Goal: Task Accomplishment & Management: Complete application form

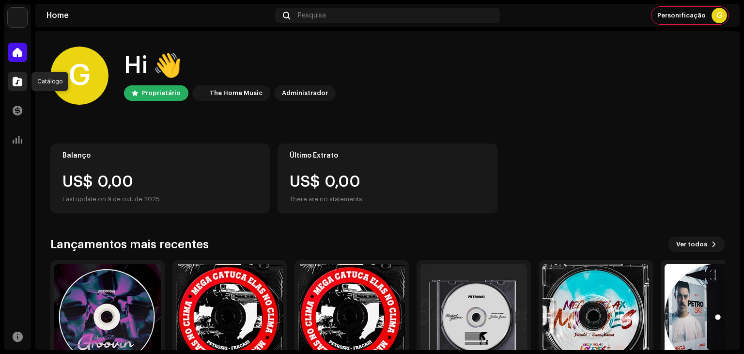
click at [19, 84] on span at bounding box center [18, 82] width 10 height 8
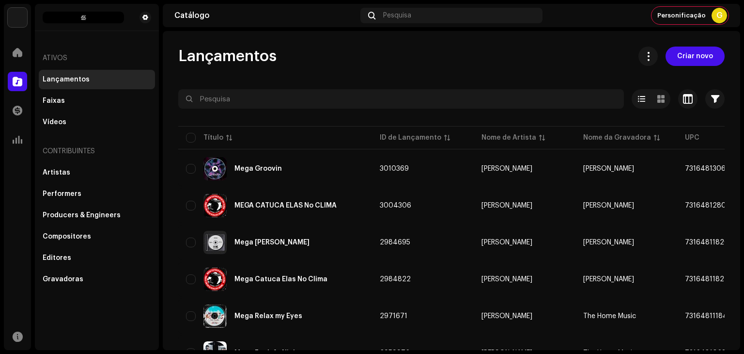
drag, startPoint x: 741, startPoint y: 210, endPoint x: 736, endPoint y: 205, distance: 7.2
click at [736, 205] on div "[PERSON_NAME] Home Catálogo Transações Análise Recursos Ativos Lançamentos Faix…" at bounding box center [372, 177] width 744 height 354
click at [689, 58] on span "Criar novo" at bounding box center [696, 56] width 36 height 19
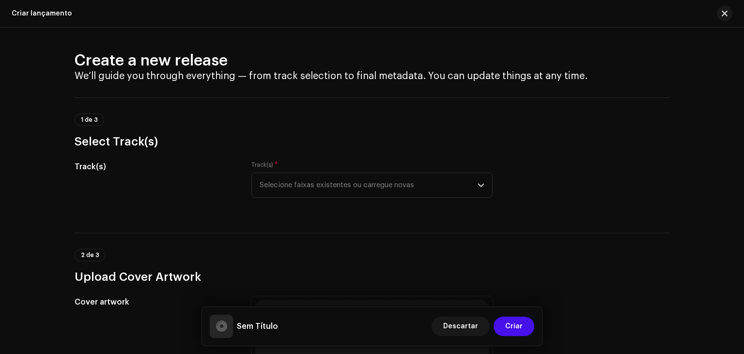
click at [554, 198] on div "Track(s) Track(s) * Selecione faixas existentes ou carregue novas" at bounding box center [372, 185] width 595 height 48
click at [425, 186] on span "Selecione faixas existentes ou carregue novas" at bounding box center [369, 185] width 218 height 24
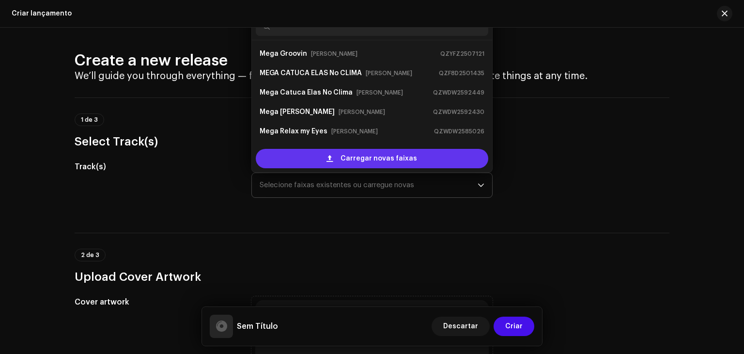
scroll to position [16, 0]
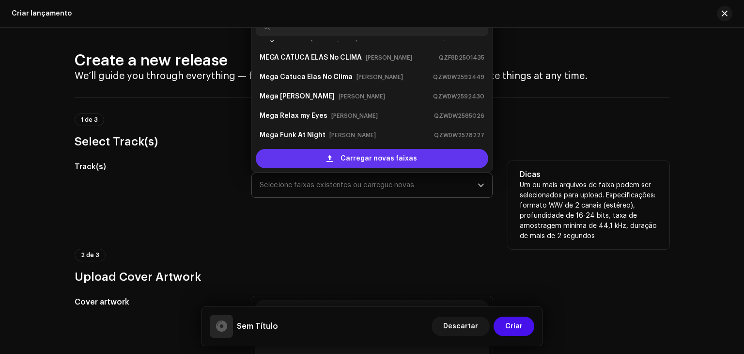
click at [358, 156] on span "Carregar novas faixas" at bounding box center [379, 158] width 77 height 19
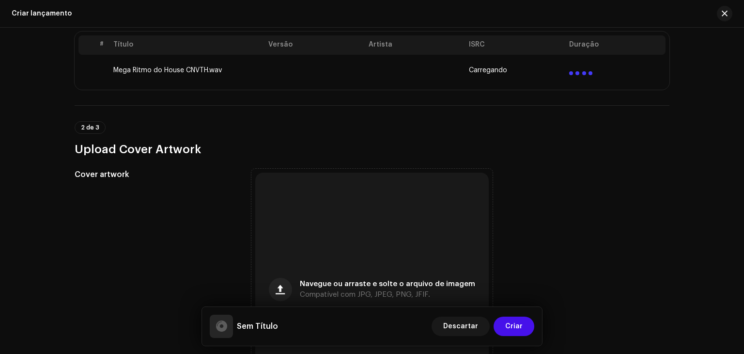
scroll to position [263, 0]
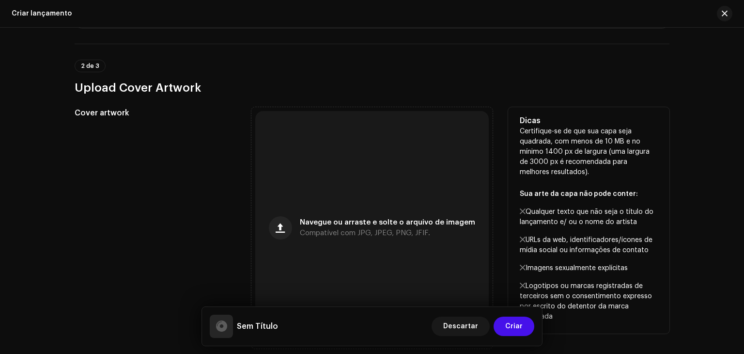
click at [249, 242] on div "Cover artwork Navegue ou arraste e solte o arquivo de imagem Compatível com JPG…" at bounding box center [372, 227] width 595 height 241
click at [285, 228] on span "button" at bounding box center [280, 228] width 9 height 8
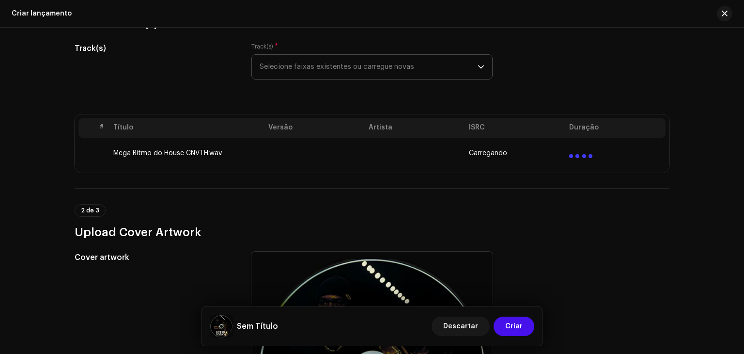
scroll to position [114, 0]
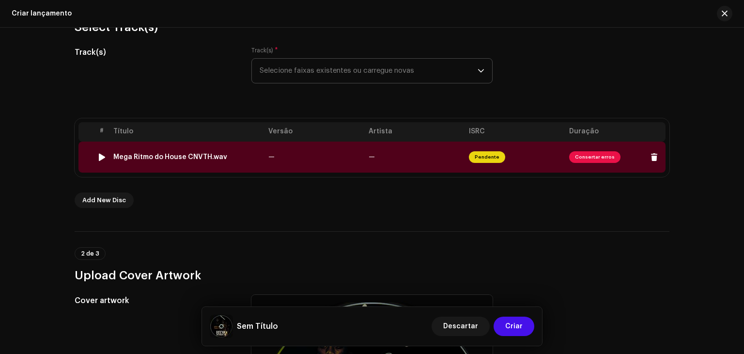
click at [560, 161] on td "Pendente" at bounding box center [515, 157] width 100 height 31
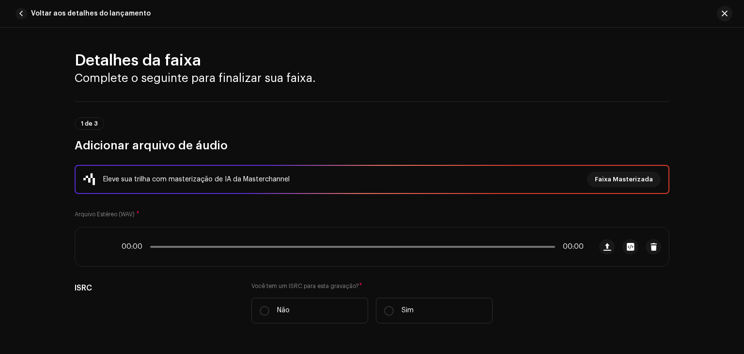
scroll to position [434, 0]
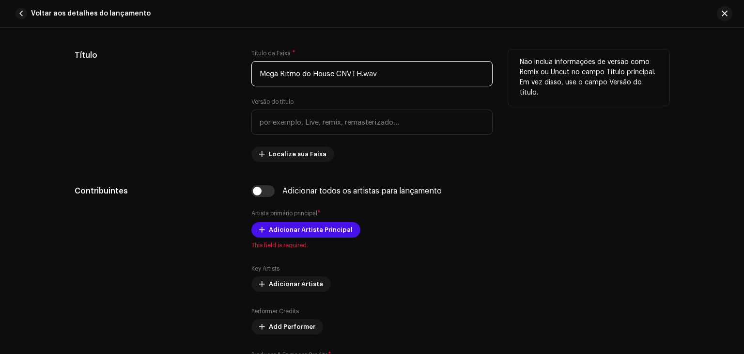
drag, startPoint x: 393, startPoint y: 70, endPoint x: 337, endPoint y: 72, distance: 56.2
click at [337, 72] on input "Mega Ritmo do House CNVTH.wav" at bounding box center [372, 73] width 241 height 25
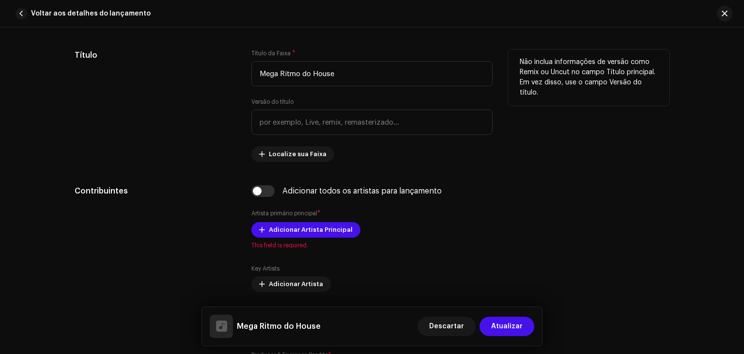
type input "Mega Ritmo do House"
click at [389, 95] on div "Título da Faixa * Mega Ritmo do House Versão do título Localize sua Faixa" at bounding box center [372, 105] width 241 height 112
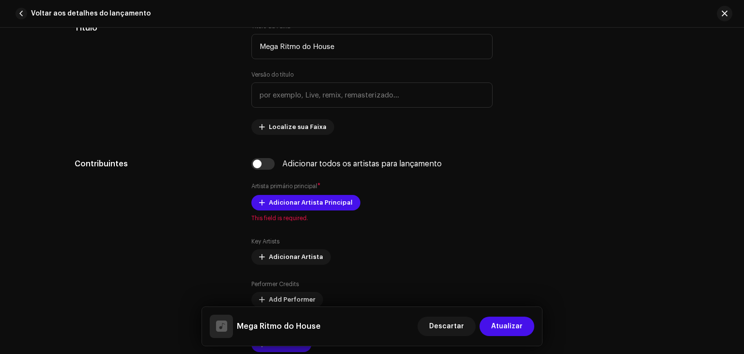
scroll to position [472, 0]
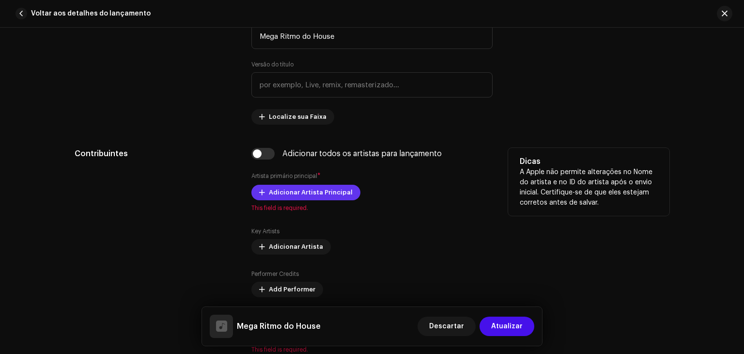
click at [321, 192] on span "Adicionar Artista Principal" at bounding box center [311, 192] width 84 height 19
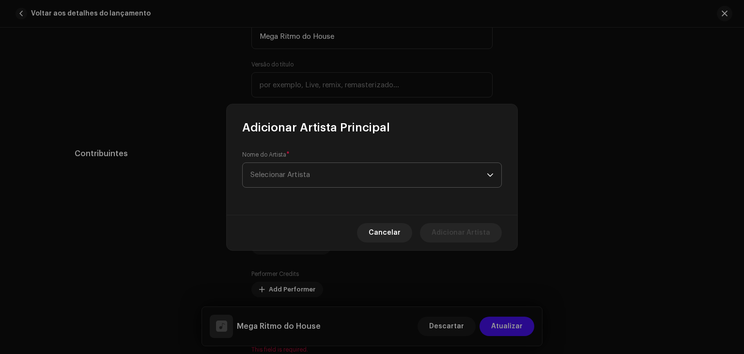
click at [355, 181] on span "Selecionar Artista" at bounding box center [369, 175] width 237 height 24
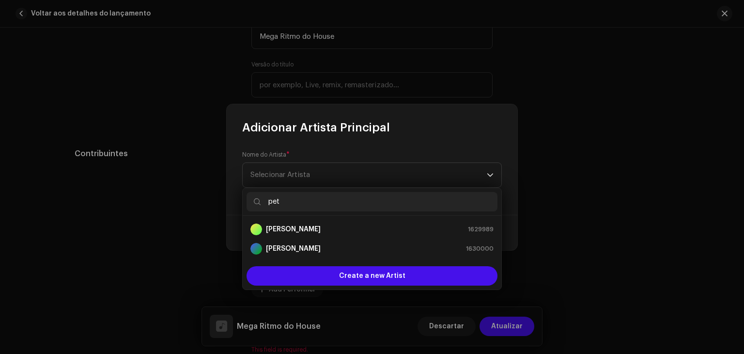
type input "pet"
click at [352, 231] on div "[PERSON_NAME] 1629989" at bounding box center [372, 229] width 243 height 12
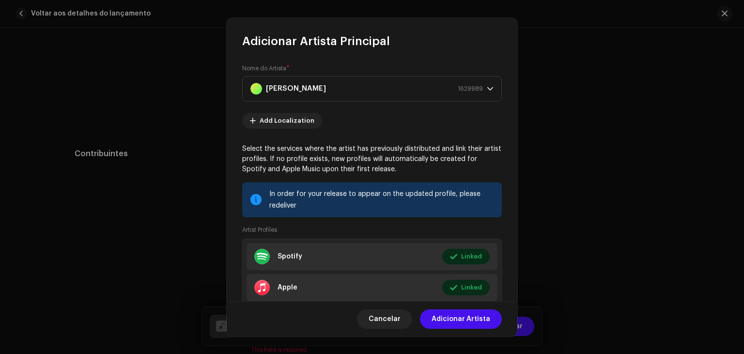
scroll to position [63, 0]
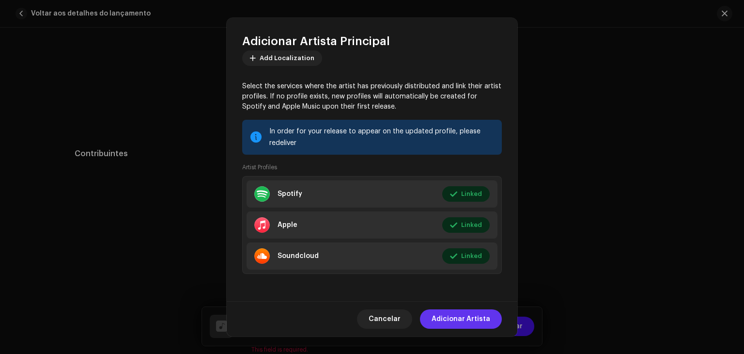
click at [458, 316] on span "Adicionar Artista" at bounding box center [461, 318] width 59 height 19
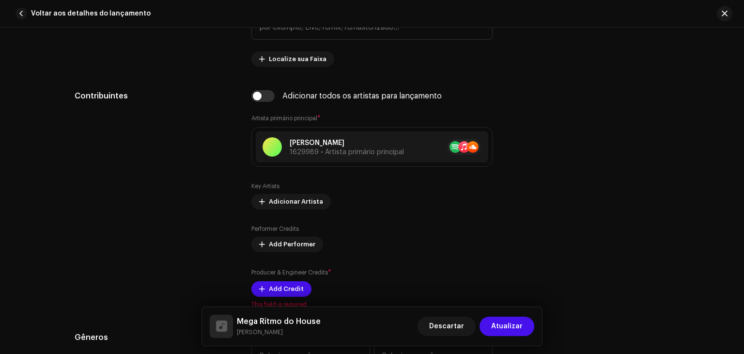
scroll to position [529, 0]
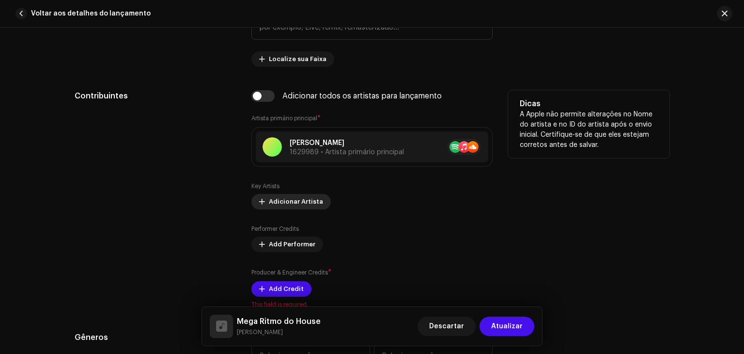
click at [307, 200] on span "Adicionar Artista" at bounding box center [296, 201] width 54 height 19
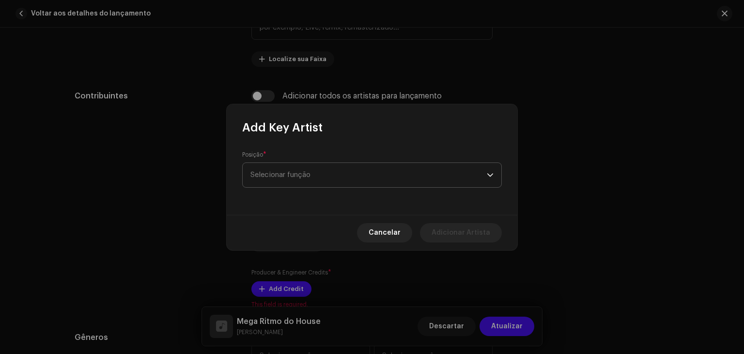
click at [383, 174] on span "Selecionar função" at bounding box center [369, 175] width 237 height 24
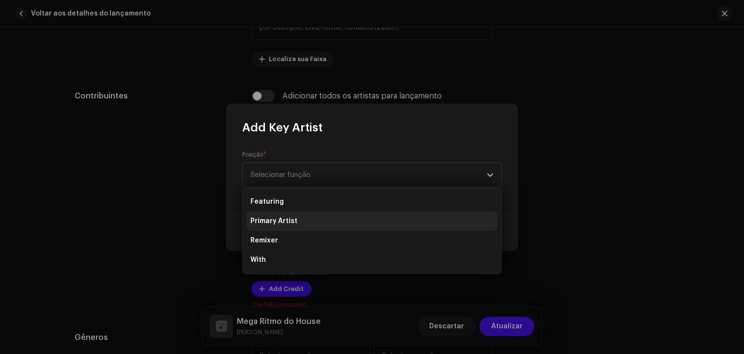
click at [332, 214] on li "Primary Artist" at bounding box center [372, 220] width 251 height 19
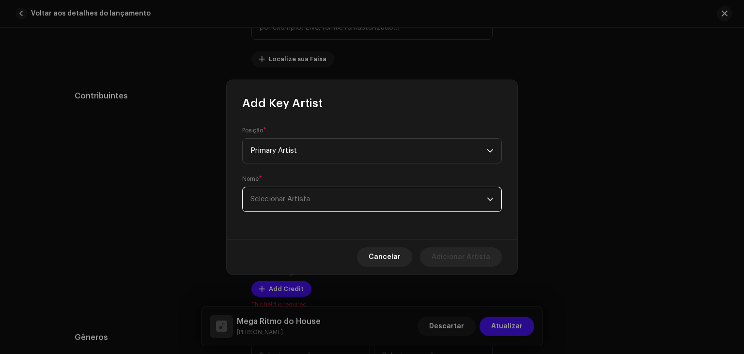
click at [407, 202] on span "Selecionar Artista" at bounding box center [369, 199] width 237 height 24
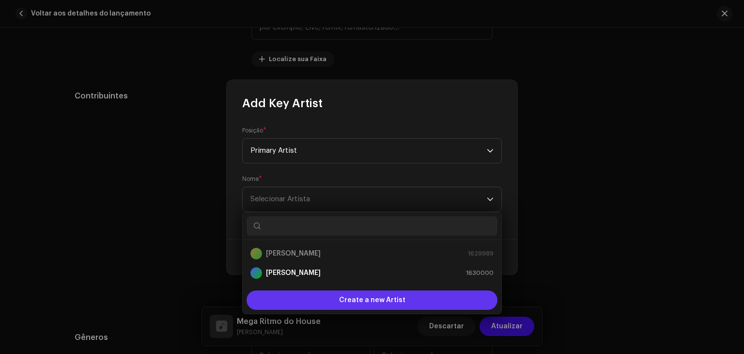
click at [395, 304] on span "Create a new Artist" at bounding box center [372, 299] width 66 height 19
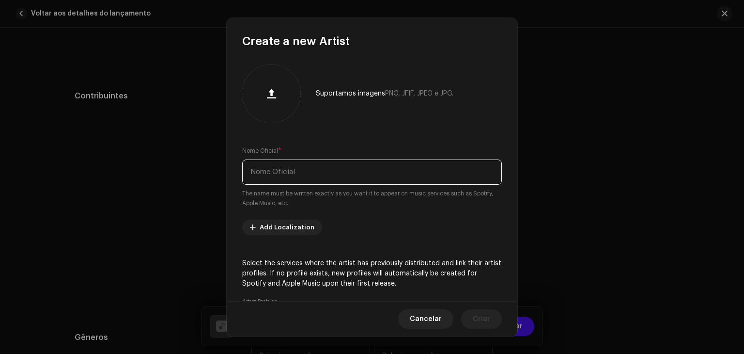
click at [348, 169] on input "text" at bounding box center [372, 171] width 260 height 25
click at [385, 171] on input "text" at bounding box center [372, 171] width 260 height 25
type input "mc jhenny"
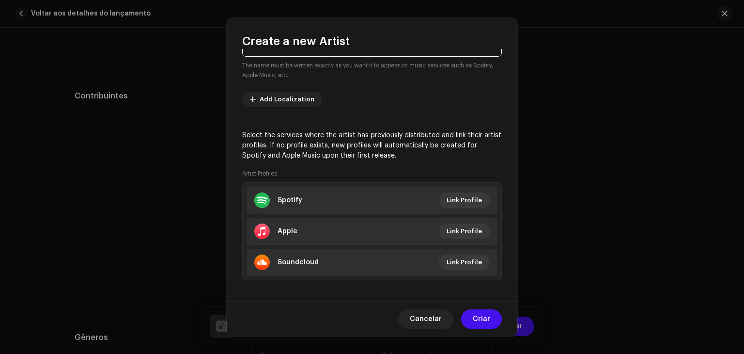
scroll to position [131, 0]
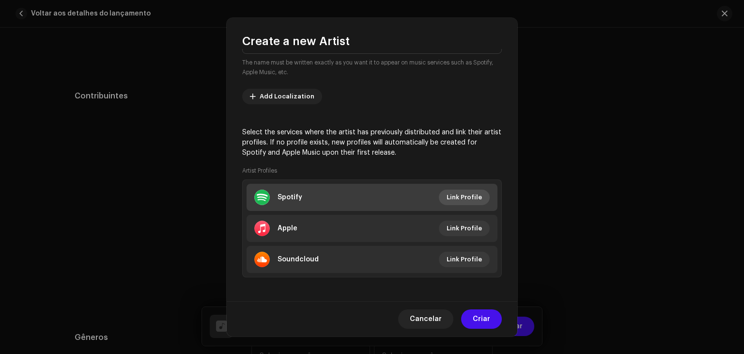
click at [457, 192] on span "Link Profile" at bounding box center [464, 197] width 35 height 19
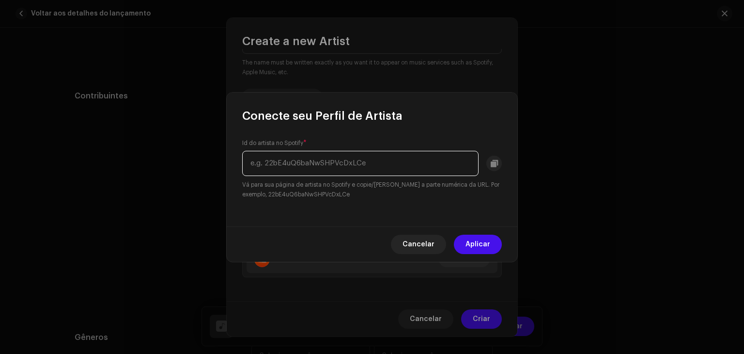
paste input "6Ka3TKKRqhWwbmuxjhrmo6"
type input "6Ka3TKKRqhWwbmuxjhrmo6"
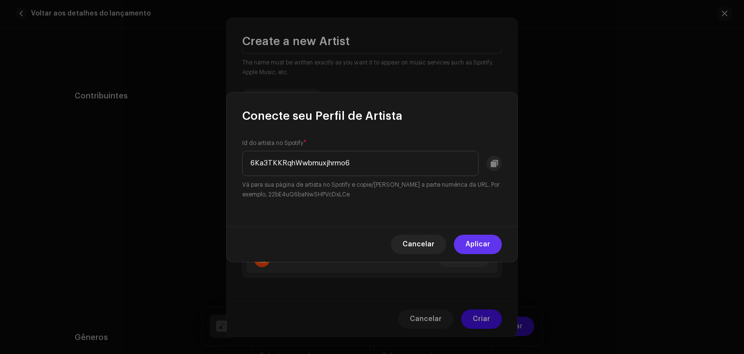
click at [482, 238] on span "Aplicar" at bounding box center [478, 244] width 25 height 19
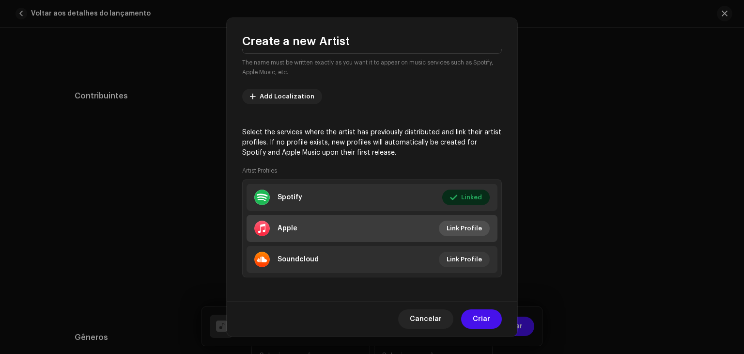
click at [469, 227] on span "Link Profile" at bounding box center [464, 228] width 35 height 19
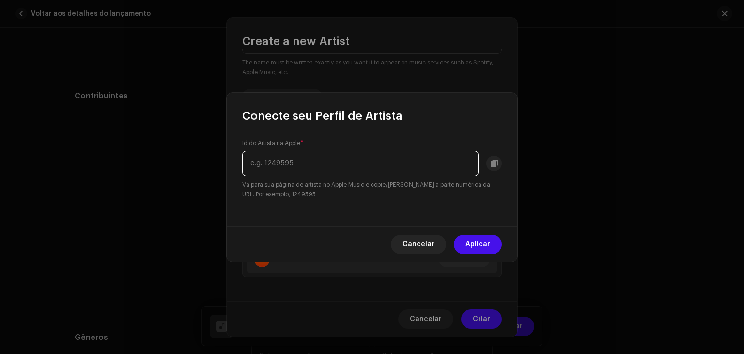
paste input "1534093329"
type input "1534093329"
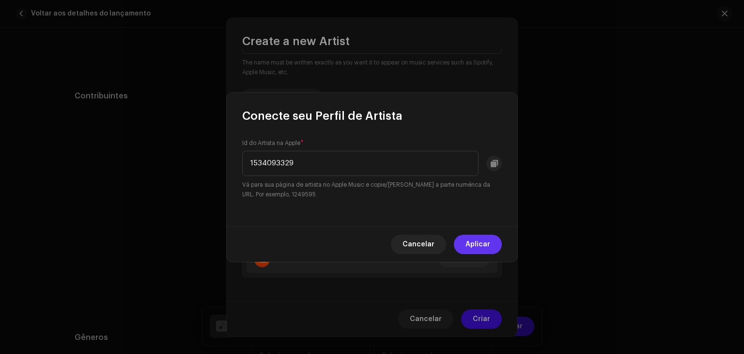
click at [477, 241] on span "Aplicar" at bounding box center [478, 244] width 25 height 19
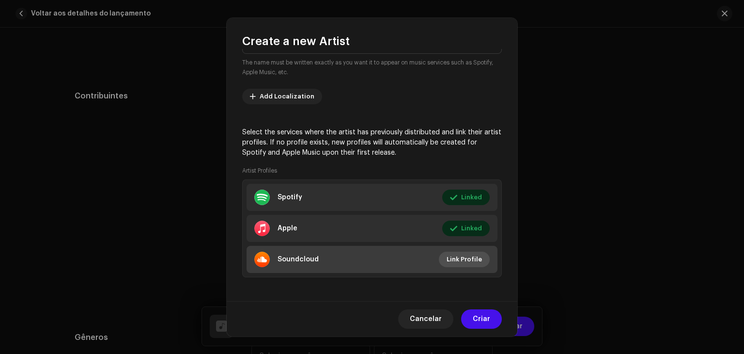
click at [471, 257] on span "Link Profile" at bounding box center [464, 259] width 35 height 19
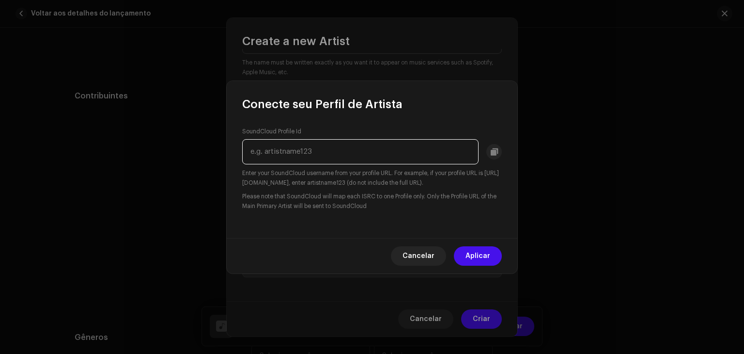
click at [332, 160] on input "text" at bounding box center [360, 151] width 237 height 25
paste input "[PERSON_NAME]"
type input "[PERSON_NAME]"
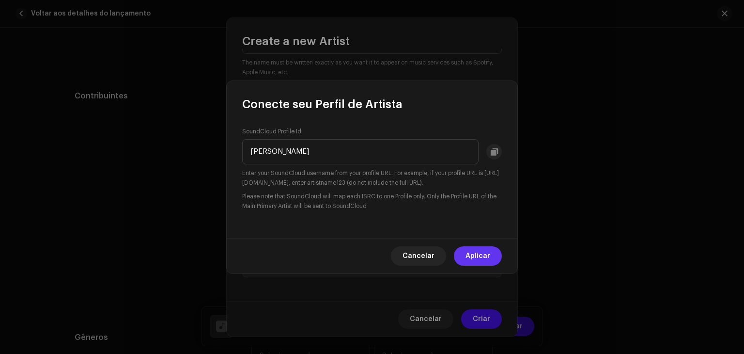
click at [473, 257] on span "Aplicar" at bounding box center [478, 255] width 25 height 19
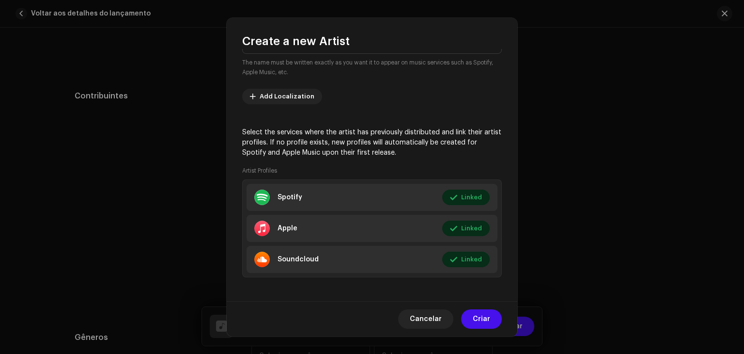
scroll to position [0, 0]
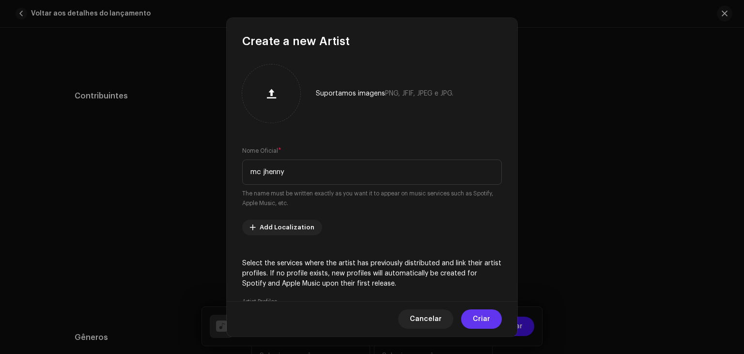
click at [477, 322] on span "Criar" at bounding box center [481, 318] width 17 height 19
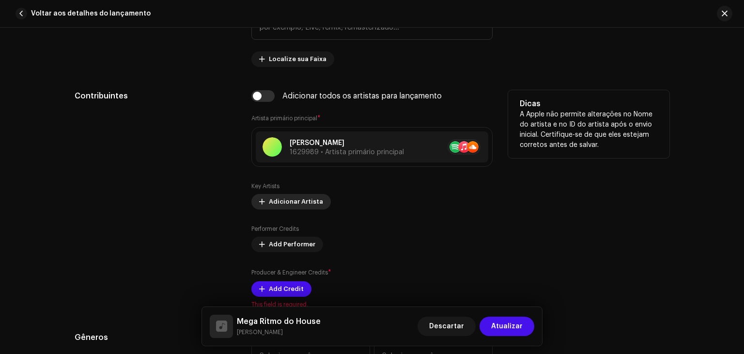
click at [295, 203] on span "Adicionar Artista" at bounding box center [296, 201] width 54 height 19
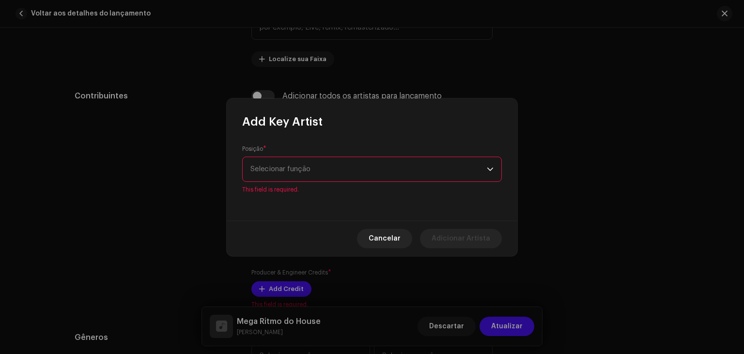
click at [351, 159] on div "Posição * Selecionar função This field is required." at bounding box center [372, 169] width 260 height 48
click at [340, 168] on span "Selecionar função" at bounding box center [369, 169] width 237 height 24
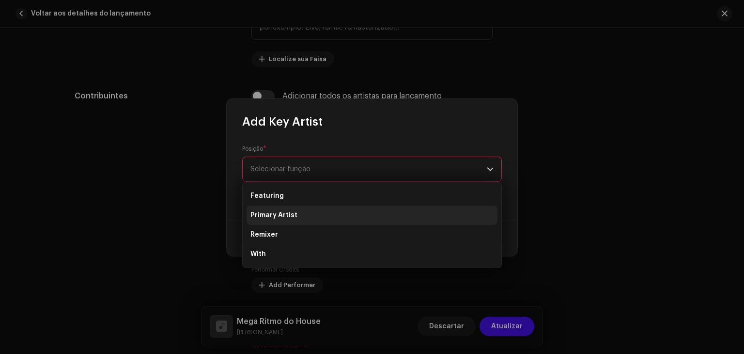
click at [312, 208] on li "Primary Artist" at bounding box center [372, 215] width 251 height 19
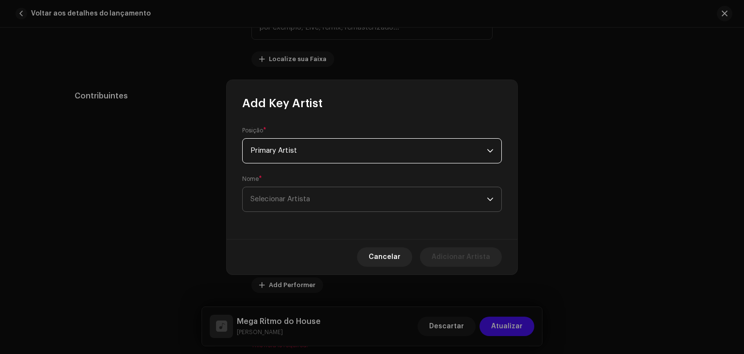
click at [467, 194] on span "Selecionar Artista" at bounding box center [369, 199] width 237 height 24
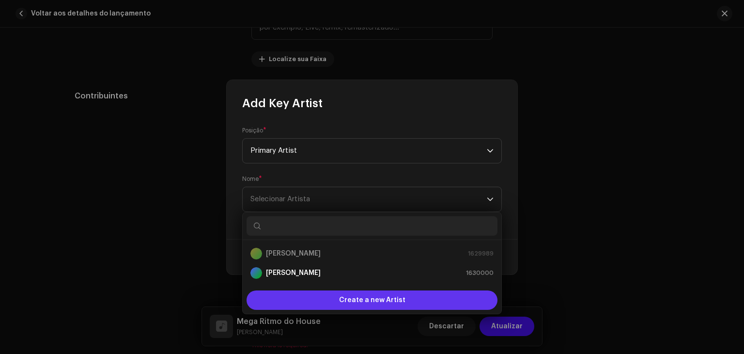
click at [337, 299] on div "Create a new Artist" at bounding box center [372, 299] width 251 height 19
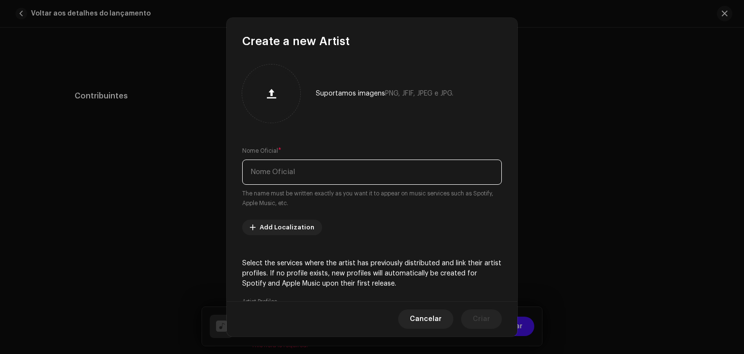
click at [333, 179] on input "text" at bounding box center [372, 171] width 260 height 25
type input "m"
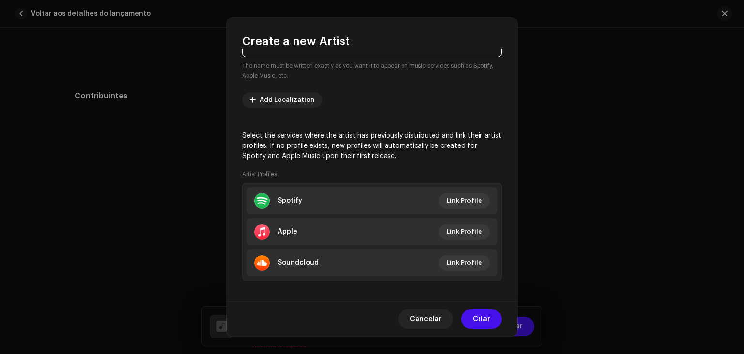
scroll to position [132, 0]
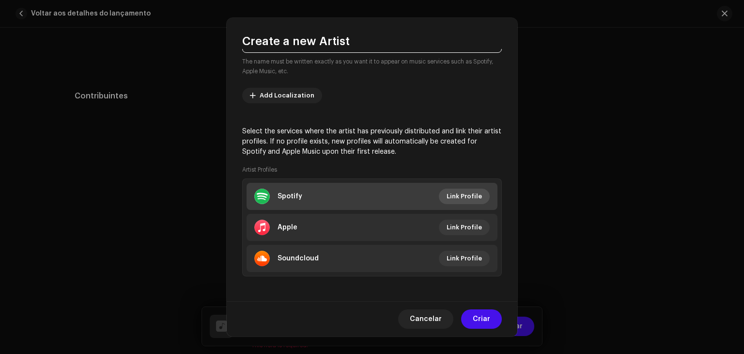
type input "Mc Xang"
click at [470, 197] on span "Link Profile" at bounding box center [464, 196] width 35 height 19
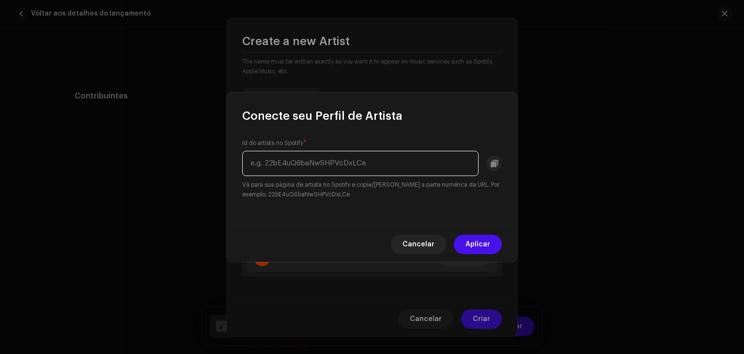
paste input "5YlIE7kraPcXpZlAScgevB"
click at [358, 158] on input "text" at bounding box center [360, 163] width 237 height 25
type input "5YlIE7kraPcXpZlAScgevB"
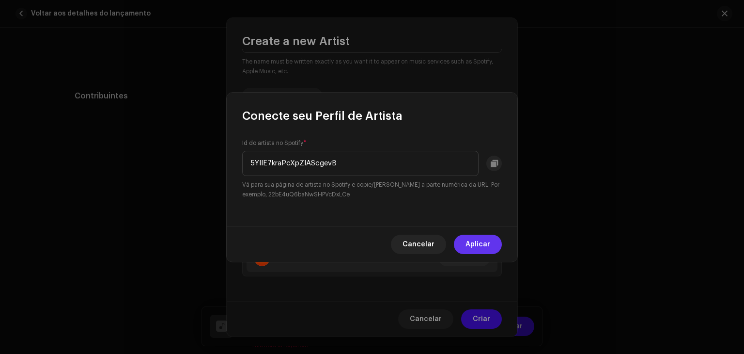
click at [465, 237] on button "Aplicar" at bounding box center [478, 244] width 48 height 19
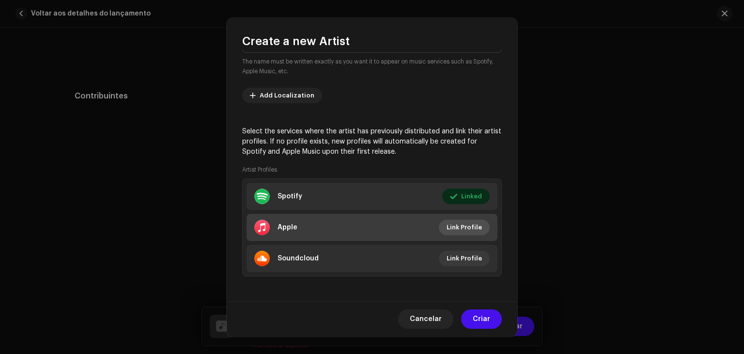
click at [459, 224] on span "Link Profile" at bounding box center [464, 227] width 35 height 19
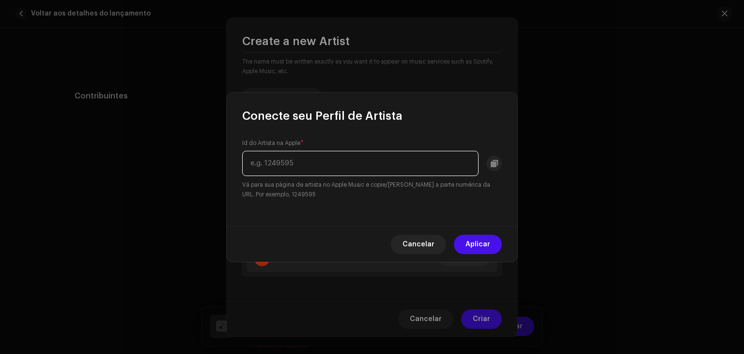
paste input "1286999611"
click at [395, 163] on input "1286999611" at bounding box center [360, 163] width 237 height 25
type input "1286999611"
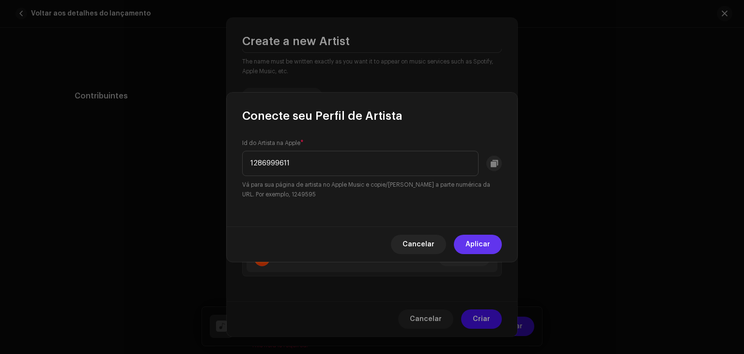
click at [480, 244] on span "Aplicar" at bounding box center [478, 244] width 25 height 19
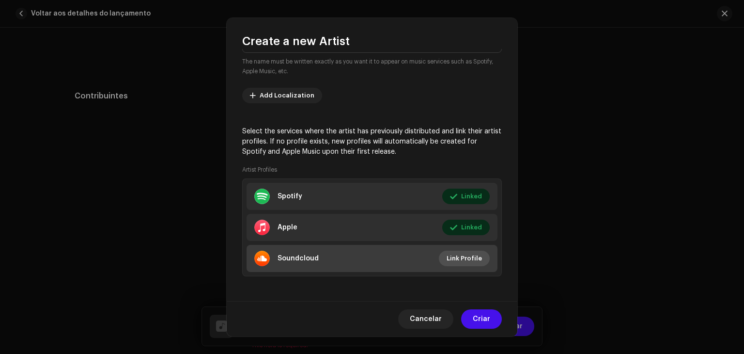
click at [472, 260] on span "Link Profile" at bounding box center [464, 258] width 35 height 19
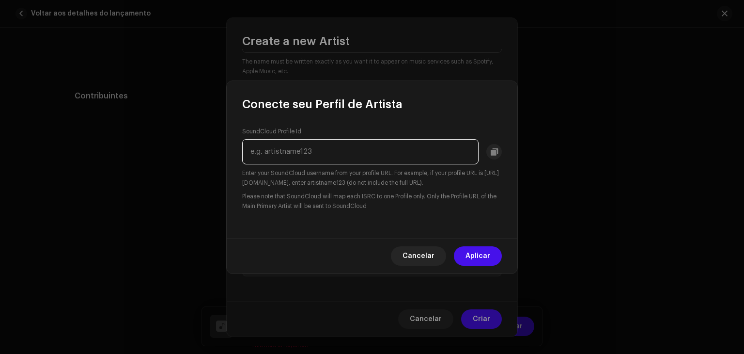
paste input "mc-xang"
type input "mc-xang"
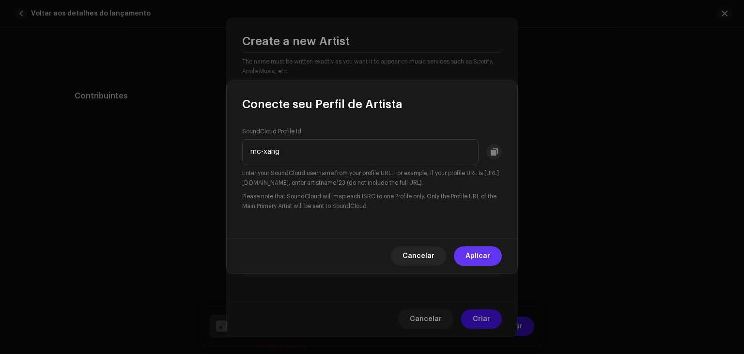
click at [473, 256] on span "Aplicar" at bounding box center [478, 255] width 25 height 19
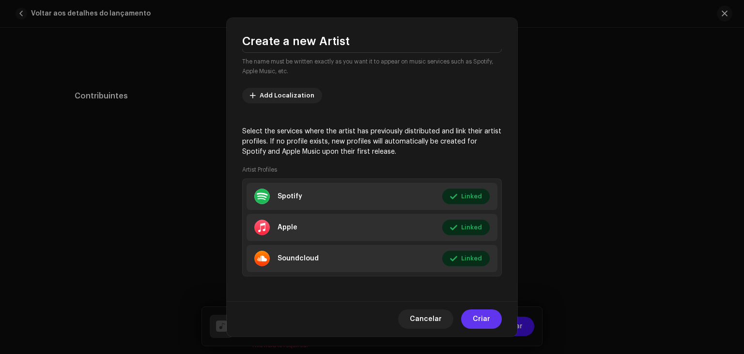
click at [479, 316] on span "Criar" at bounding box center [481, 318] width 17 height 19
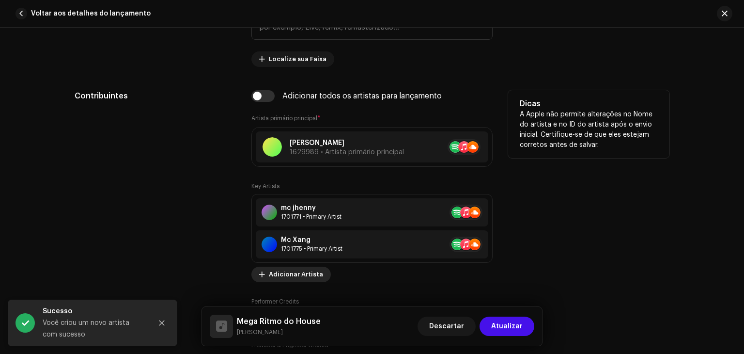
click at [285, 270] on span "Adicionar Artista" at bounding box center [296, 274] width 54 height 19
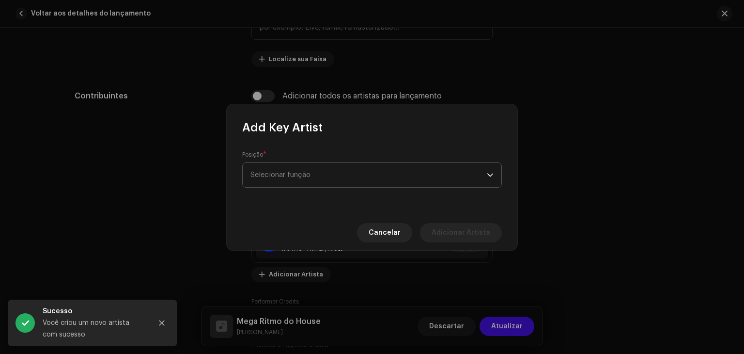
click at [286, 167] on span "Selecionar função" at bounding box center [369, 175] width 237 height 24
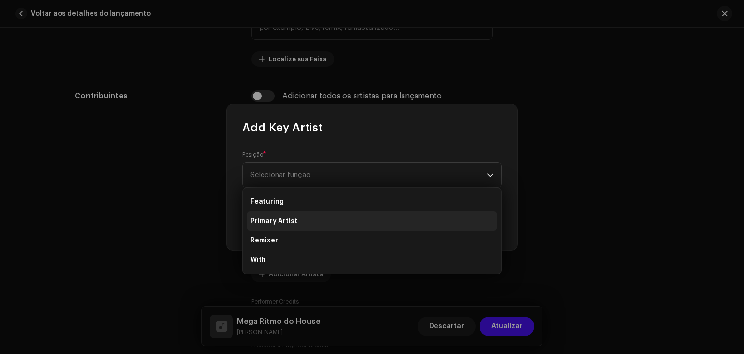
click at [292, 226] on li "Primary Artist" at bounding box center [372, 220] width 251 height 19
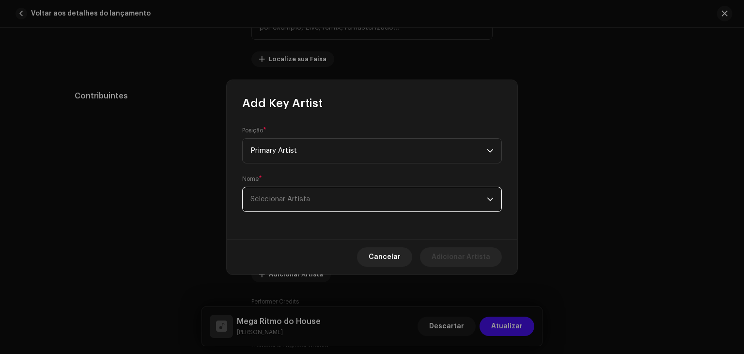
click at [380, 208] on span "Selecionar Artista" at bounding box center [369, 199] width 237 height 24
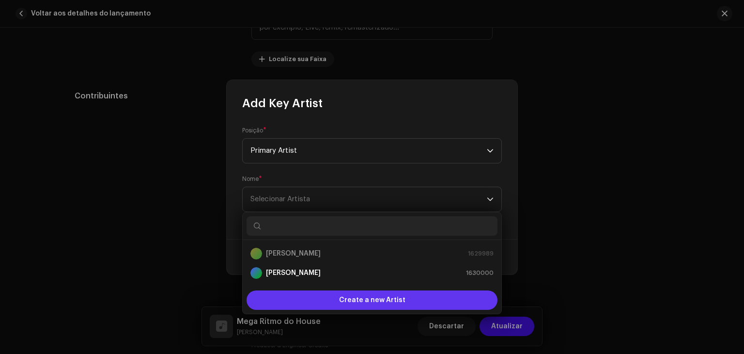
click at [344, 301] on span "Create a new Artist" at bounding box center [372, 299] width 66 height 19
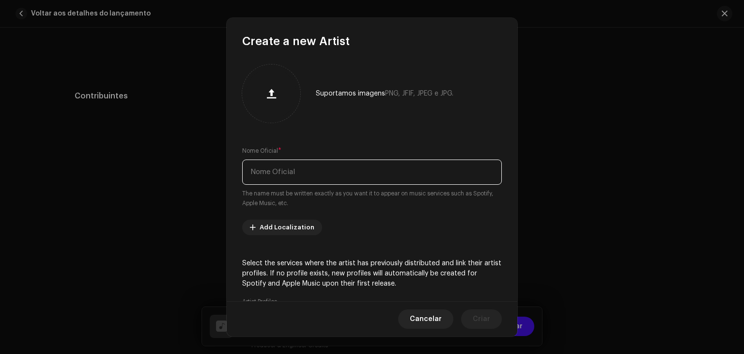
click at [353, 180] on input "text" at bounding box center [372, 171] width 260 height 25
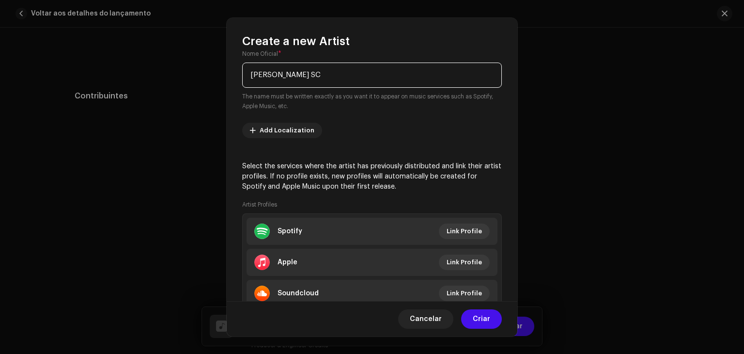
scroll to position [99, 0]
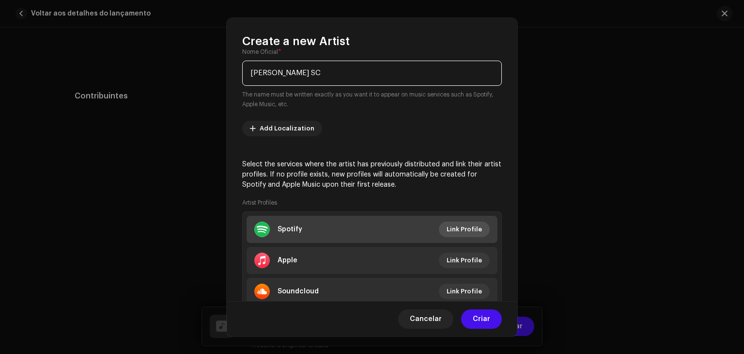
type input "[PERSON_NAME] SC"
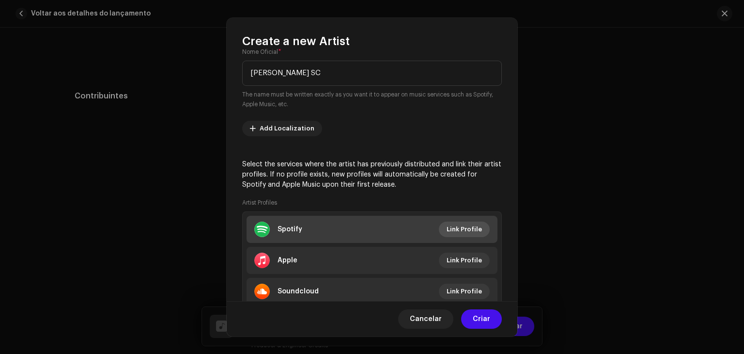
click at [465, 227] on span "Link Profile" at bounding box center [464, 229] width 35 height 19
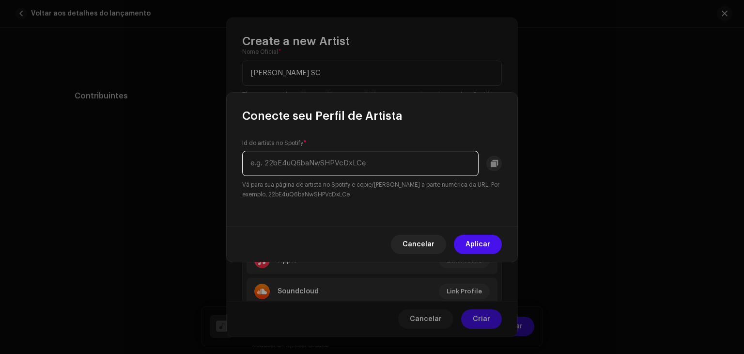
click at [380, 168] on input "text" at bounding box center [360, 163] width 237 height 25
paste input "3dN2KAjw6MCodMsN4sMyHN"
type input "3dN2KAjw6MCodMsN4sMyHN"
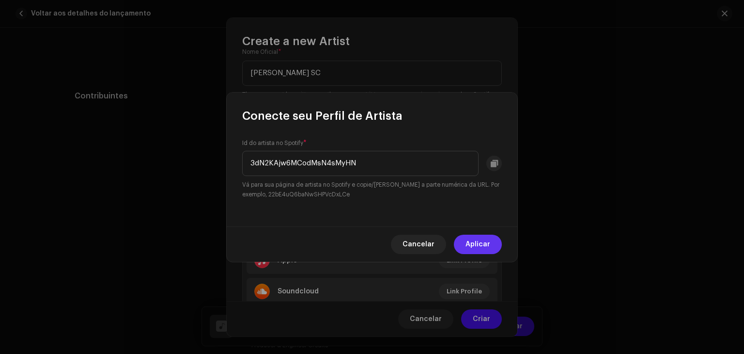
click at [477, 247] on span "Aplicar" at bounding box center [478, 244] width 25 height 19
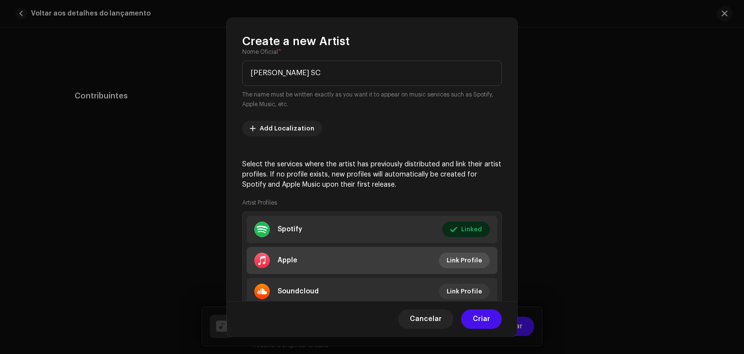
click at [463, 257] on span "Link Profile" at bounding box center [464, 260] width 35 height 19
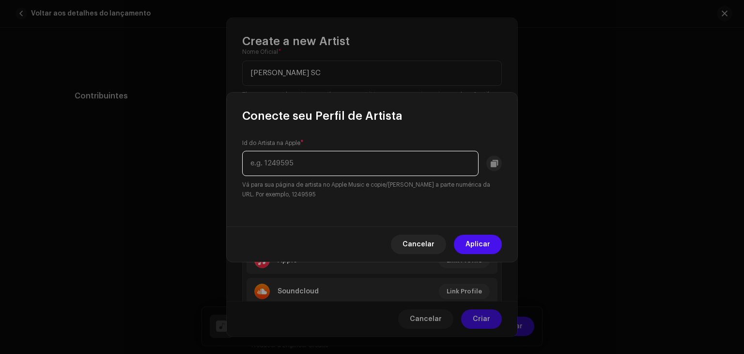
paste input "1776735507"
type input "1776735507"
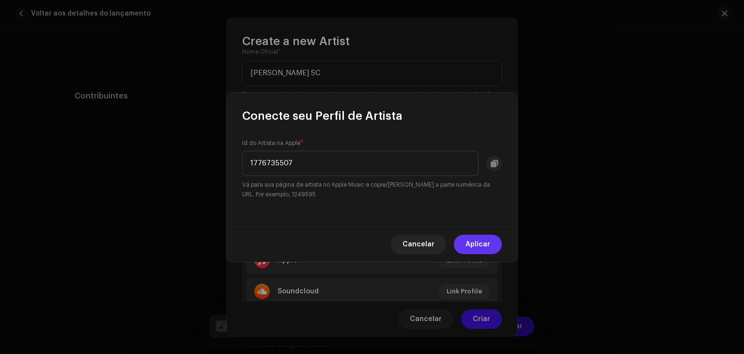
click at [475, 246] on span "Aplicar" at bounding box center [478, 244] width 25 height 19
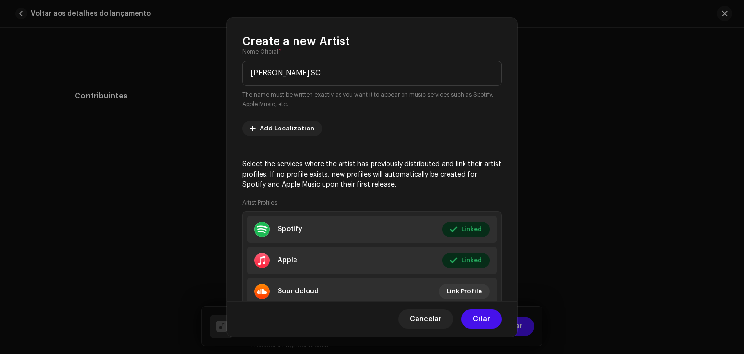
scroll to position [134, 0]
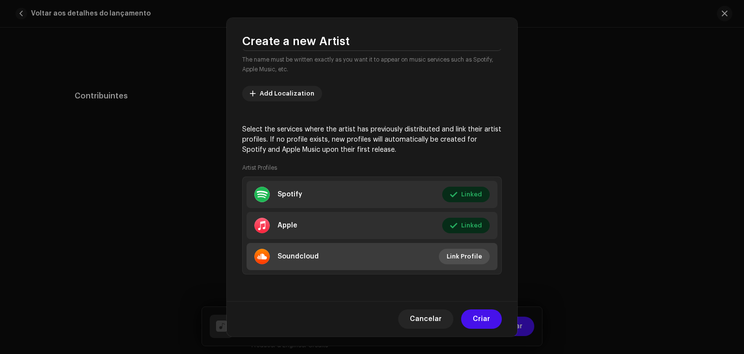
click at [458, 252] on span "Link Profile" at bounding box center [464, 256] width 35 height 19
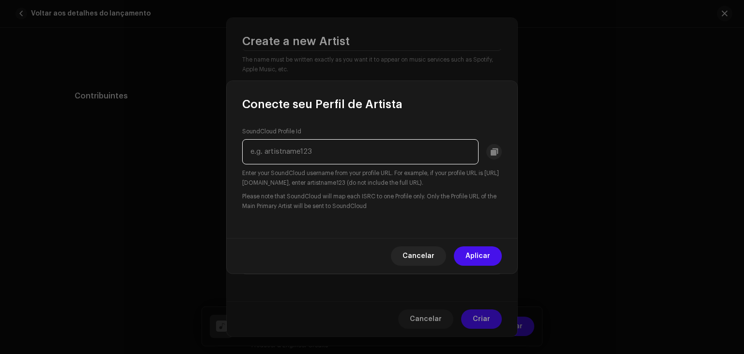
paste input "fl-producer"
type input "fl-producer"
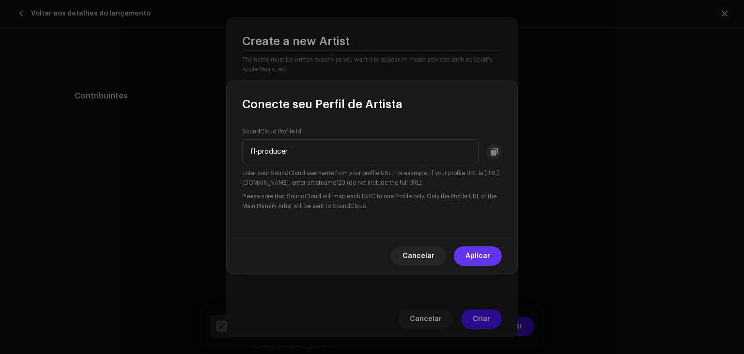
click at [483, 253] on span "Aplicar" at bounding box center [478, 255] width 25 height 19
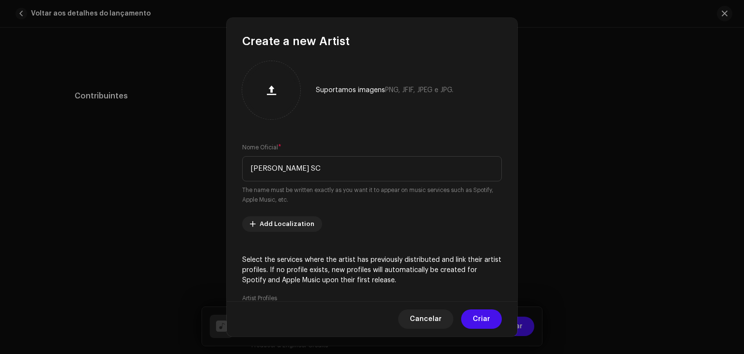
scroll to position [0, 0]
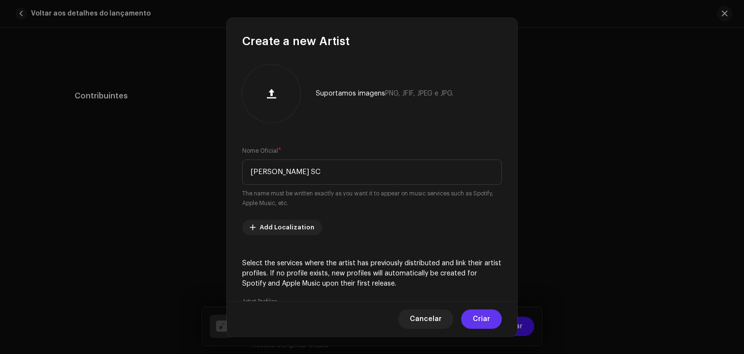
click at [470, 313] on button "Criar" at bounding box center [481, 318] width 41 height 19
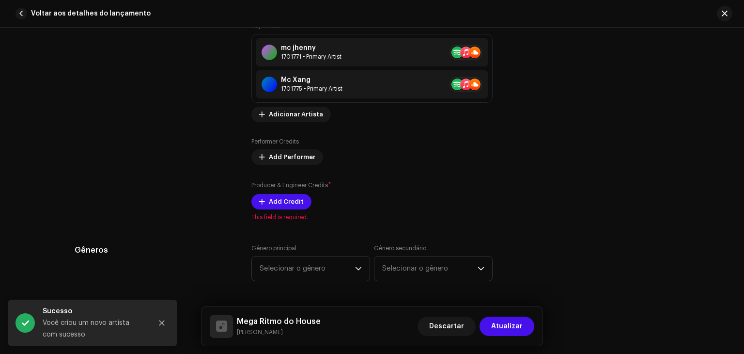
scroll to position [690, 0]
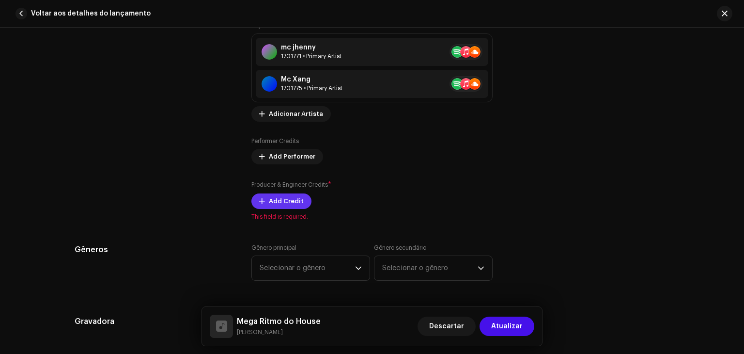
click at [272, 207] on span "Add Credit" at bounding box center [286, 200] width 35 height 19
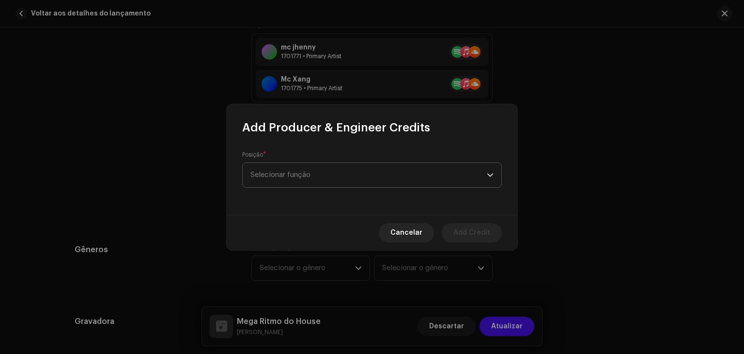
click at [305, 185] on span "Selecionar função" at bounding box center [369, 175] width 237 height 24
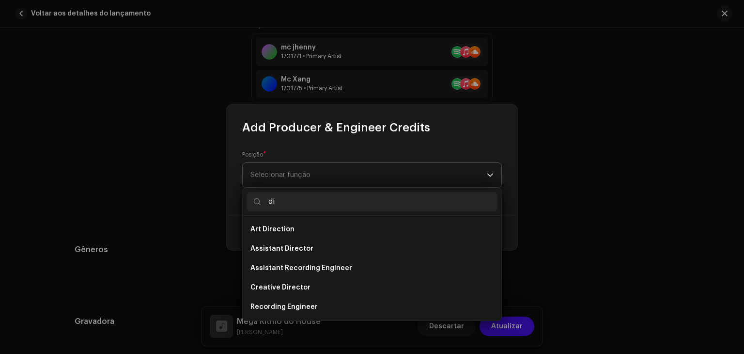
type input "d"
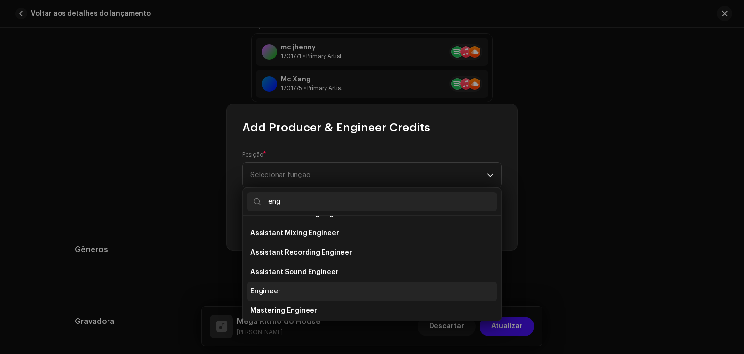
type input "eng"
click at [295, 294] on li "Engineer" at bounding box center [372, 291] width 251 height 19
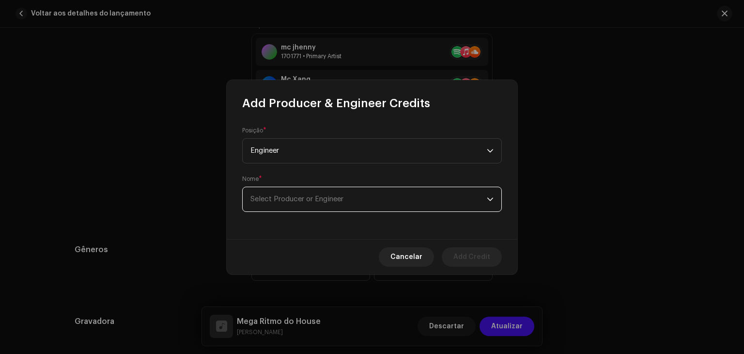
click at [352, 199] on span "Select Producer or Engineer" at bounding box center [369, 199] width 237 height 24
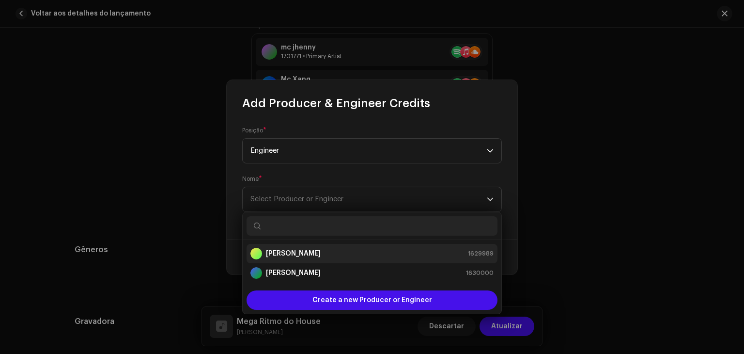
click at [316, 253] on div "[PERSON_NAME] 1629989" at bounding box center [372, 254] width 243 height 12
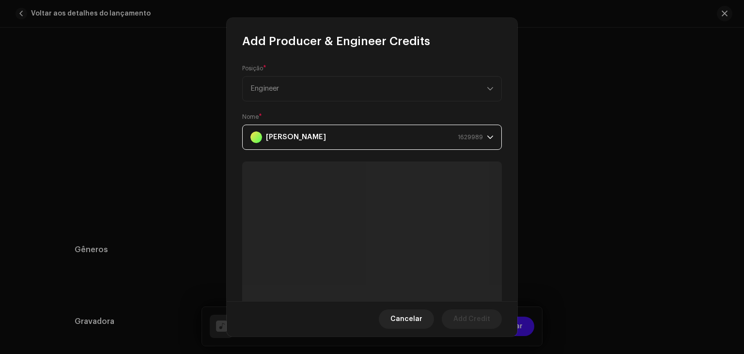
scroll to position [111, 0]
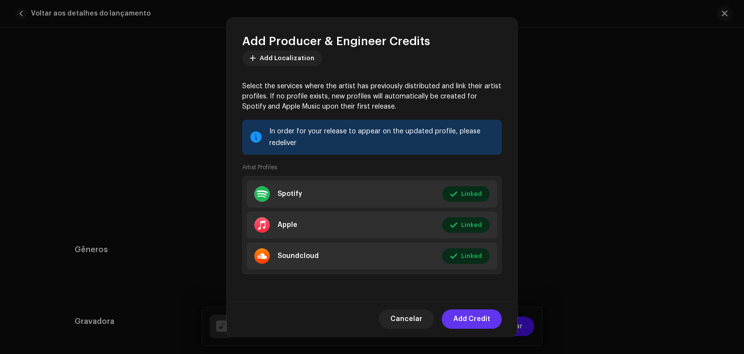
click at [477, 316] on span "Add Credit" at bounding box center [472, 318] width 37 height 19
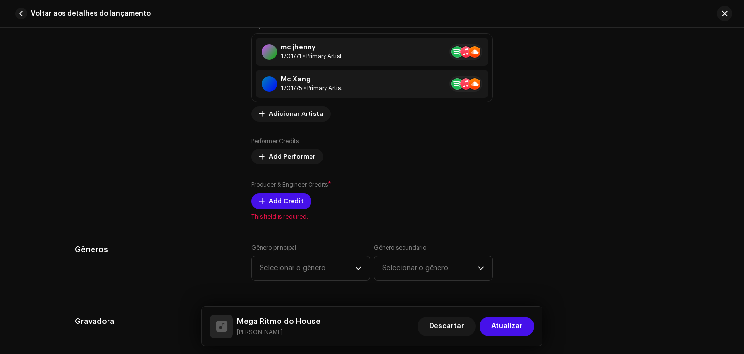
click at [288, 208] on div "Adicionar todos os artistas para lançamento Artista primário principal * [PERSO…" at bounding box center [372, 75] width 241 height 291
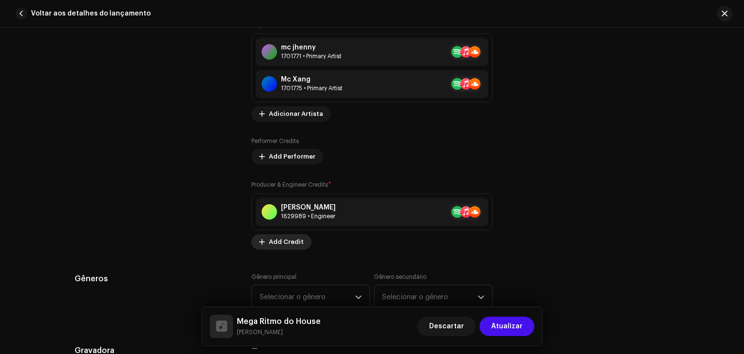
click at [279, 198] on div "[PERSON_NAME] 1629989 • Engineer" at bounding box center [372, 212] width 233 height 28
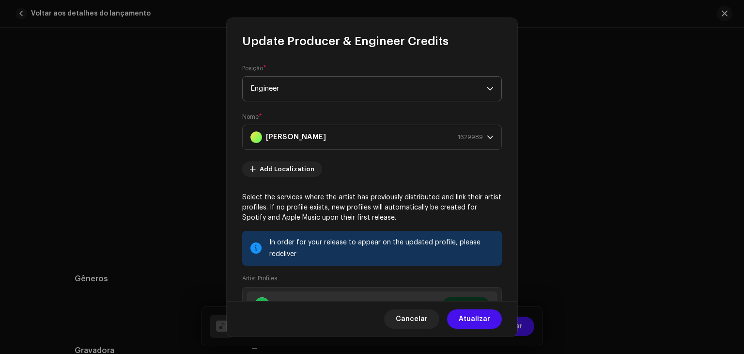
click at [487, 94] on div "dropdown trigger" at bounding box center [490, 89] width 7 height 24
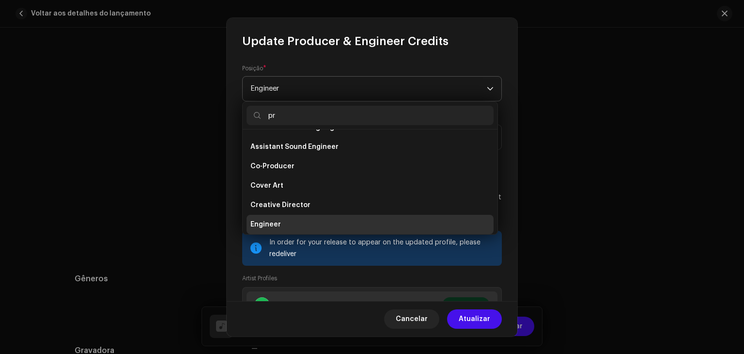
scroll to position [0, 0]
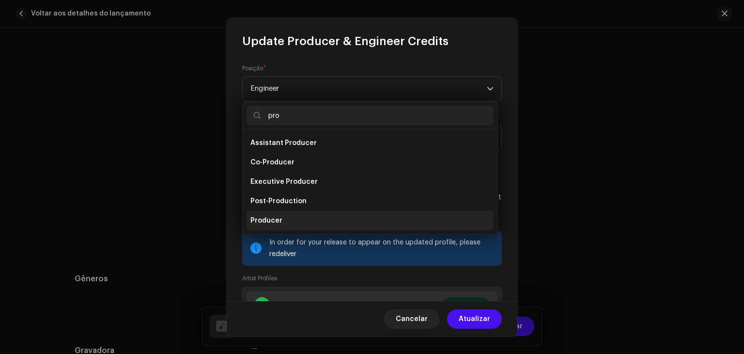
type input "pro"
click at [302, 218] on li "Producer" at bounding box center [370, 220] width 247 height 19
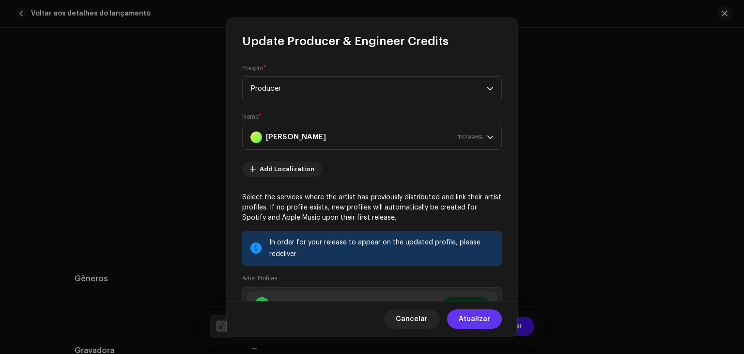
click at [478, 316] on span "Atualizar" at bounding box center [475, 318] width 32 height 19
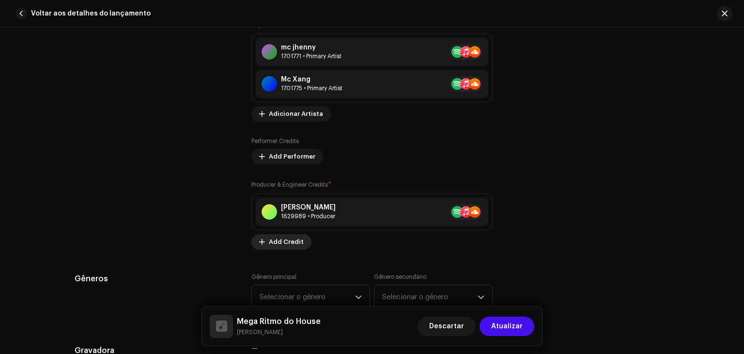
click at [278, 235] on span "Add Credit" at bounding box center [286, 241] width 35 height 19
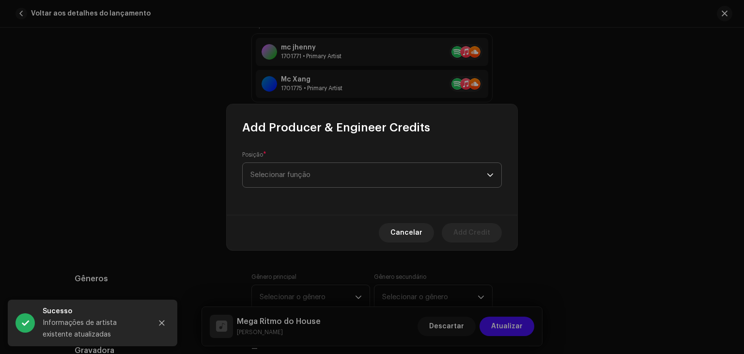
click at [303, 169] on span "Selecionar função" at bounding box center [369, 175] width 237 height 24
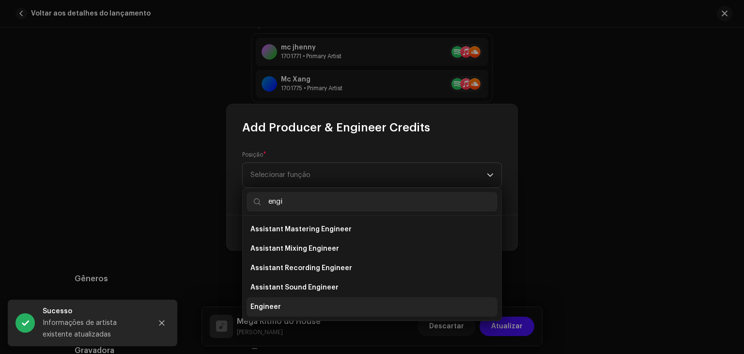
type input "engi"
click at [279, 310] on li "Engineer" at bounding box center [372, 306] width 251 height 19
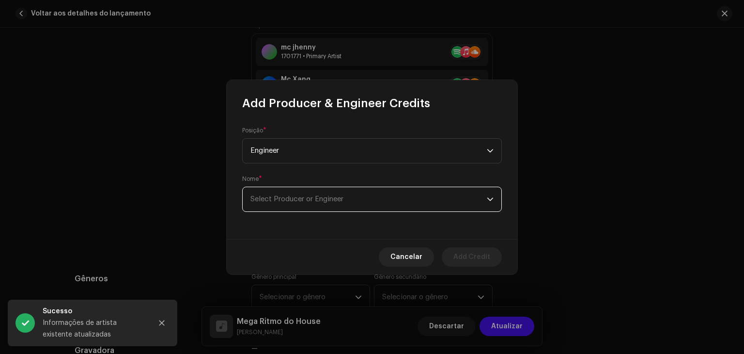
click at [439, 200] on span "Select Producer or Engineer" at bounding box center [369, 199] width 237 height 24
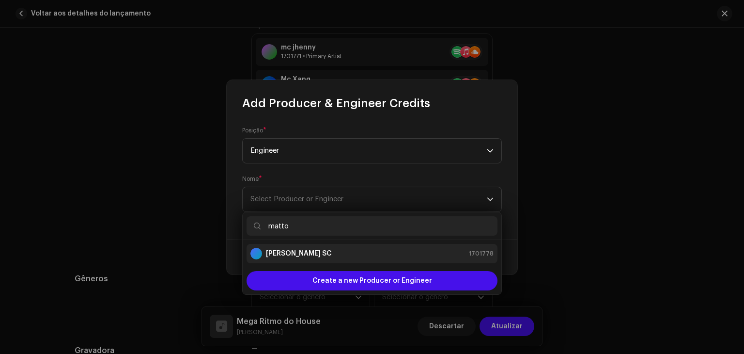
type input "matto"
click at [337, 253] on div "[PERSON_NAME] SC 1701778" at bounding box center [372, 254] width 243 height 12
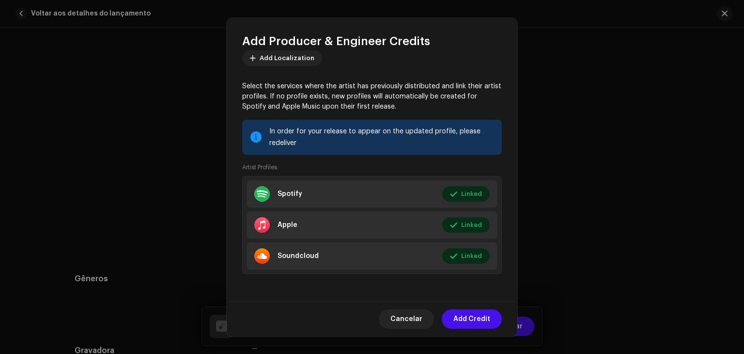
scroll to position [111, 0]
click at [475, 312] on span "Add Credit" at bounding box center [472, 318] width 37 height 19
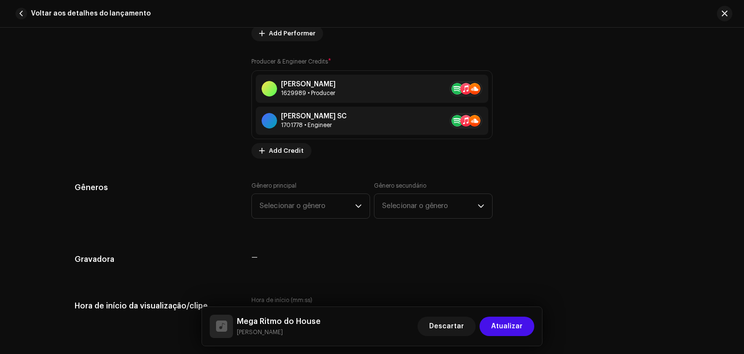
scroll to position [824, 0]
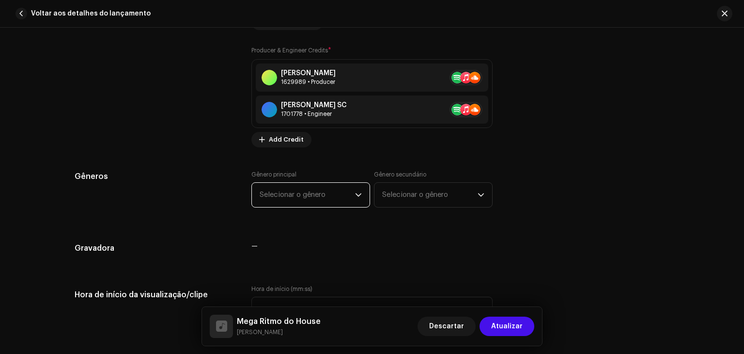
click at [337, 197] on span "Selecionar o gênero" at bounding box center [307, 195] width 95 height 24
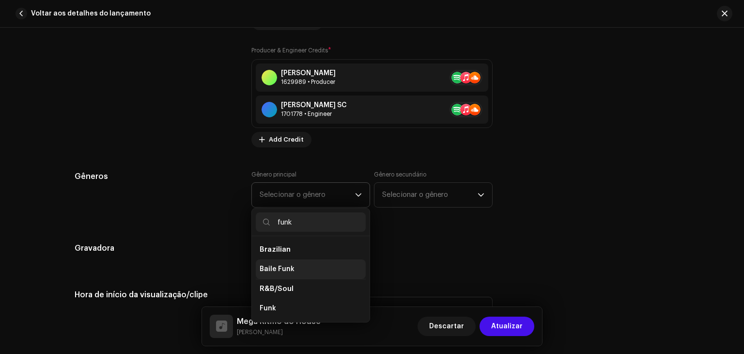
type input "funk"
click at [282, 270] on span "Baile Funk" at bounding box center [277, 269] width 35 height 10
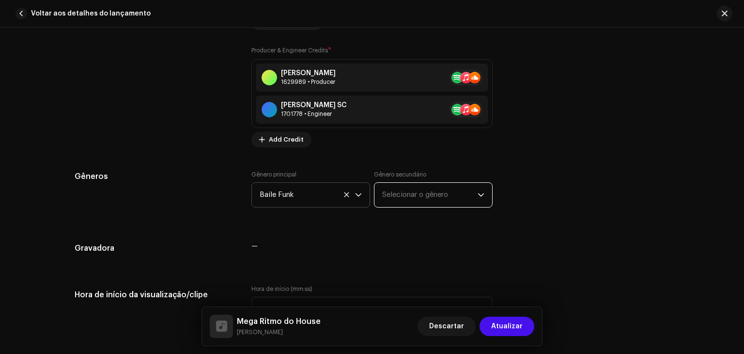
click at [437, 187] on span "Selecionar o gênero" at bounding box center [429, 195] width 95 height 24
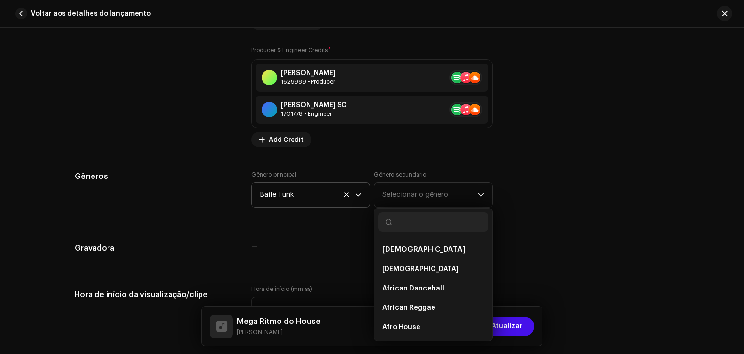
click at [338, 196] on span "Baile Funk" at bounding box center [307, 195] width 95 height 24
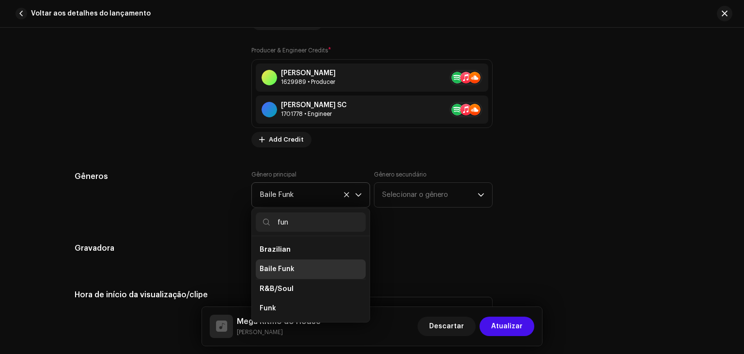
scroll to position [0, 0]
type input "funk"
click at [277, 312] on li "Funk" at bounding box center [311, 308] width 110 height 19
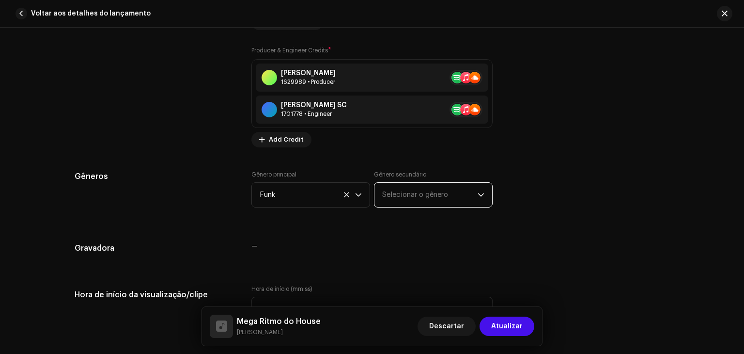
click at [433, 196] on span "Selecionar o gênero" at bounding box center [429, 195] width 95 height 24
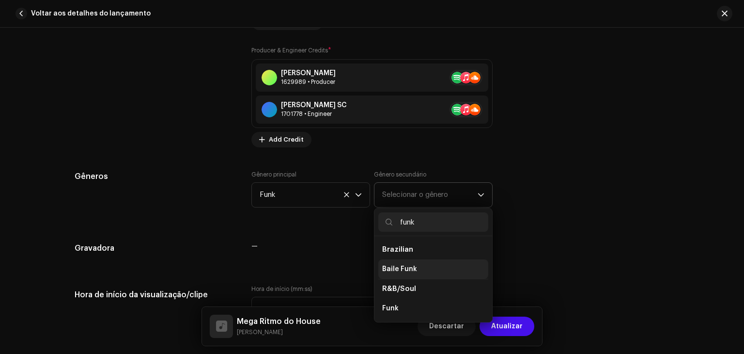
type input "funk"
click at [420, 264] on li "Baile Funk" at bounding box center [434, 268] width 110 height 19
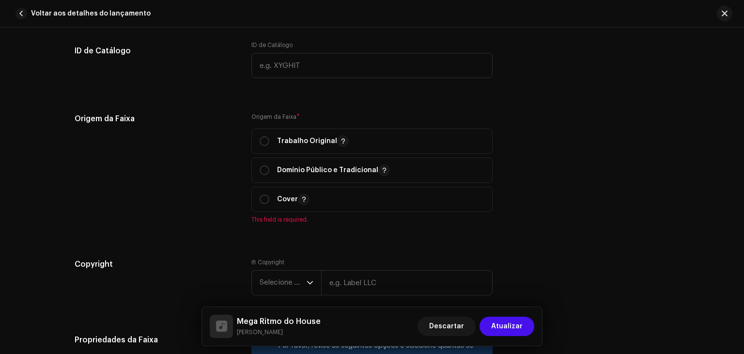
scroll to position [1154, 0]
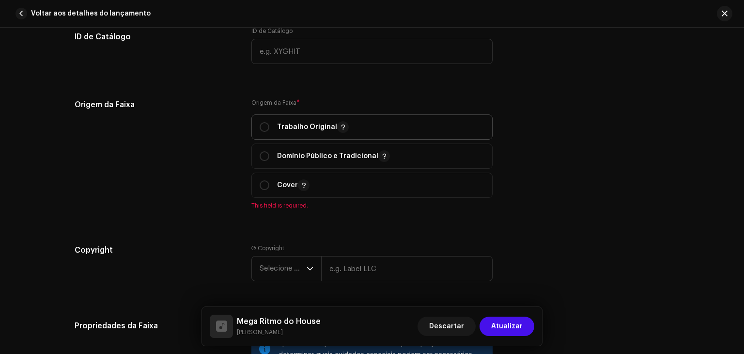
click at [282, 118] on span "Trabalho Original" at bounding box center [372, 127] width 225 height 24
radio input "true"
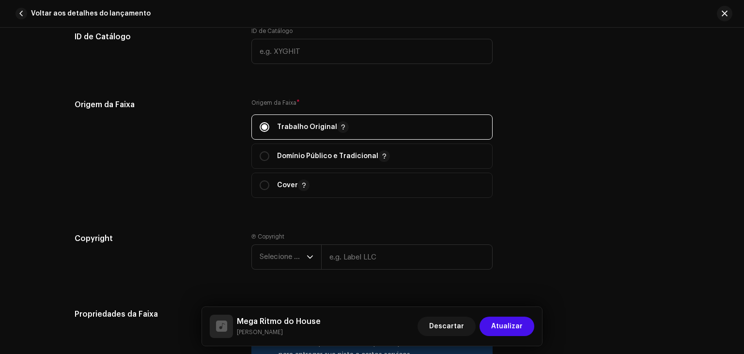
scroll to position [1309, 0]
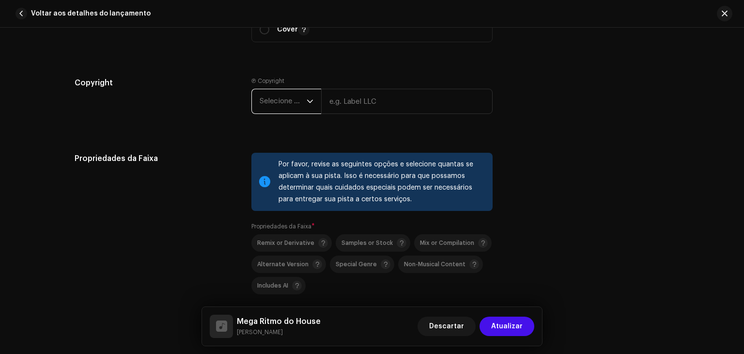
click at [292, 105] on span "Selecione o ano" at bounding box center [283, 101] width 47 height 24
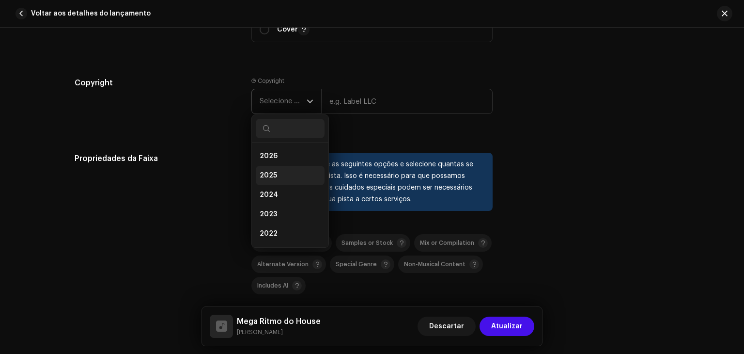
click at [280, 177] on li "2025" at bounding box center [290, 175] width 69 height 19
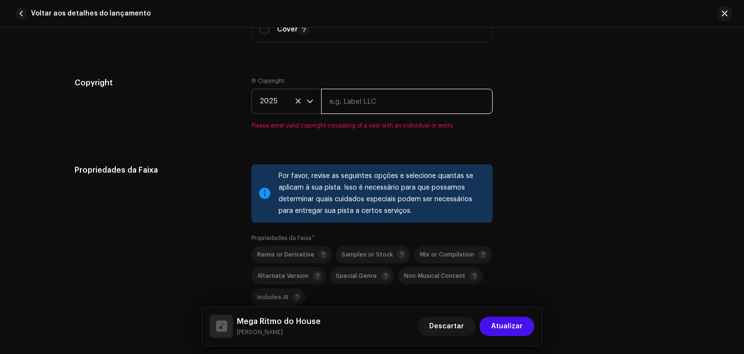
click at [384, 99] on input "text" at bounding box center [407, 101] width 172 height 25
type input "The Home Music"
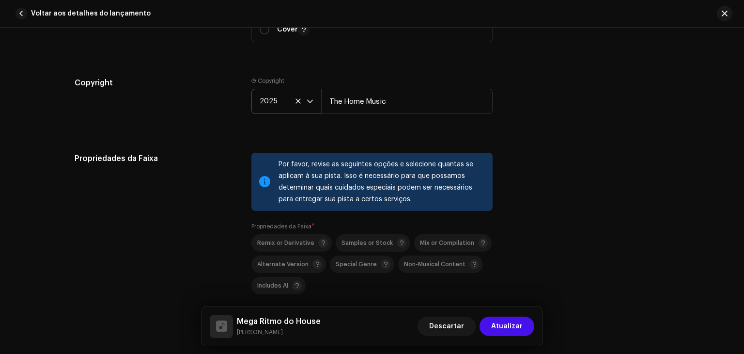
click at [508, 129] on div "Copyright Ⓟ Copyright 2025 The Home Music" at bounding box center [372, 103] width 595 height 52
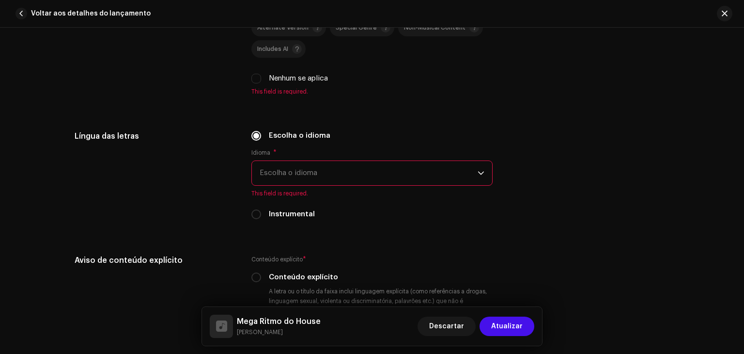
scroll to position [1328, 0]
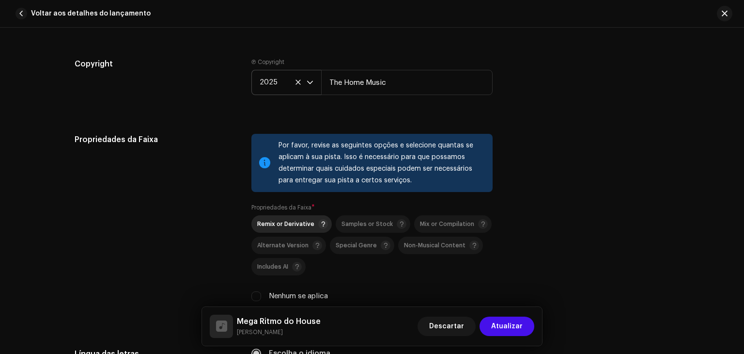
click at [297, 224] on span "Remix or Derivative" at bounding box center [285, 224] width 57 height 6
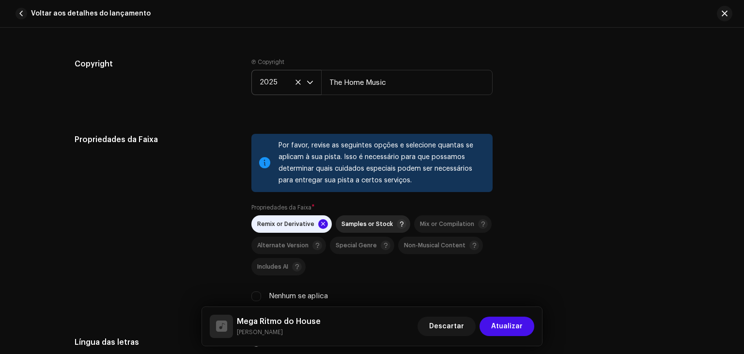
click at [371, 221] on div "Samples or Stock" at bounding box center [374, 224] width 65 height 10
click at [437, 222] on span "Mix or Compilation" at bounding box center [447, 224] width 54 height 6
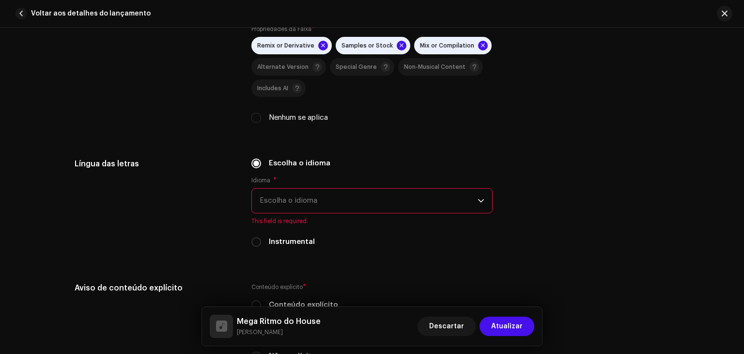
scroll to position [1533, 0]
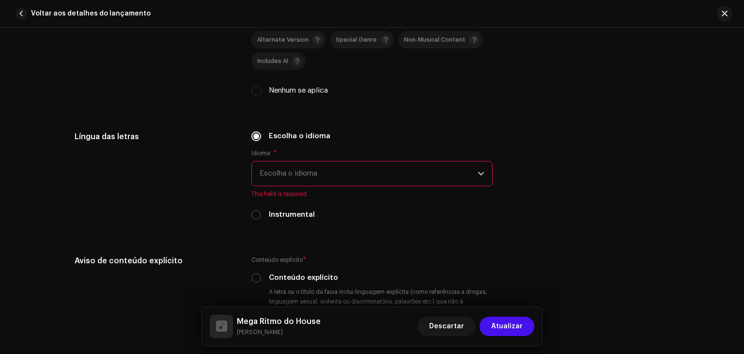
click at [395, 181] on span "Escolha o idioma" at bounding box center [369, 173] width 218 height 24
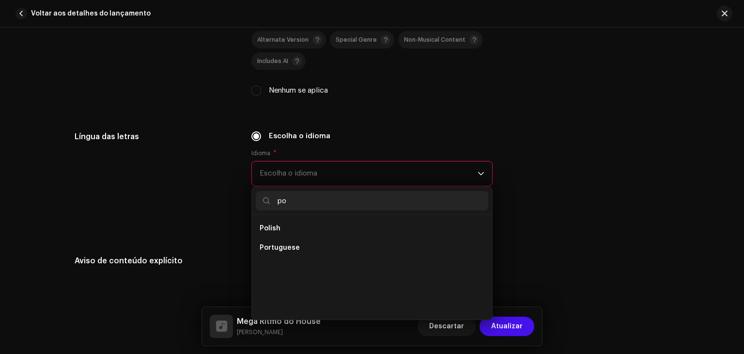
scroll to position [0, 0]
type input "po"
click at [327, 250] on li "Portuguese" at bounding box center [372, 247] width 233 height 19
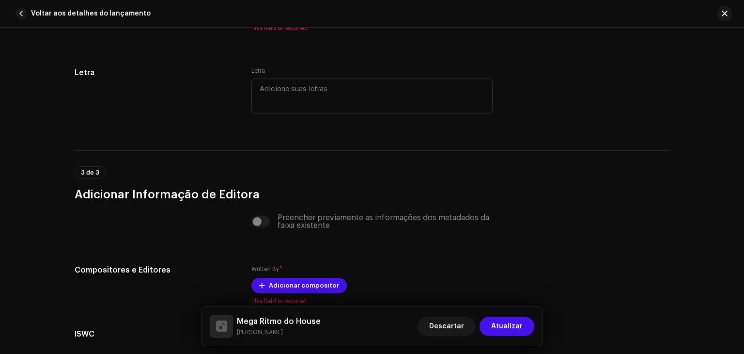
scroll to position [1878, 0]
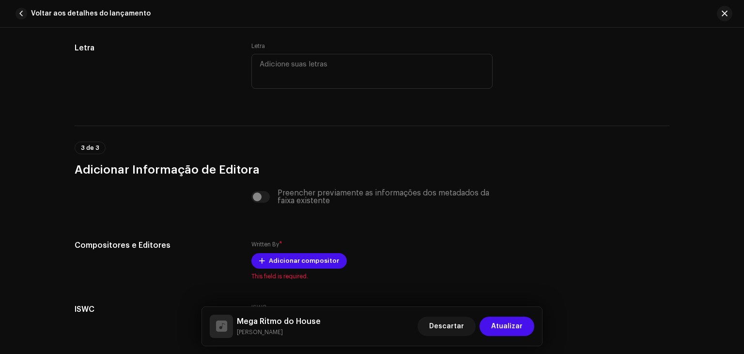
drag, startPoint x: 739, startPoint y: 316, endPoint x: 744, endPoint y: 301, distance: 16.2
click at [744, 301] on div "Detalhes da faixa Complete o seguinte para finalizar sua faixa. 1 de 3 Adiciona…" at bounding box center [372, 191] width 744 height 326
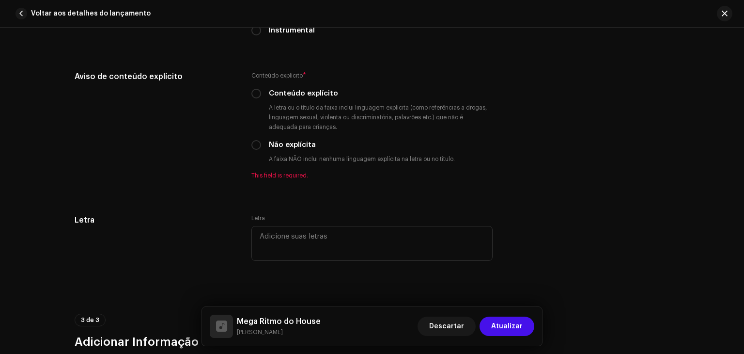
scroll to position [1663, 0]
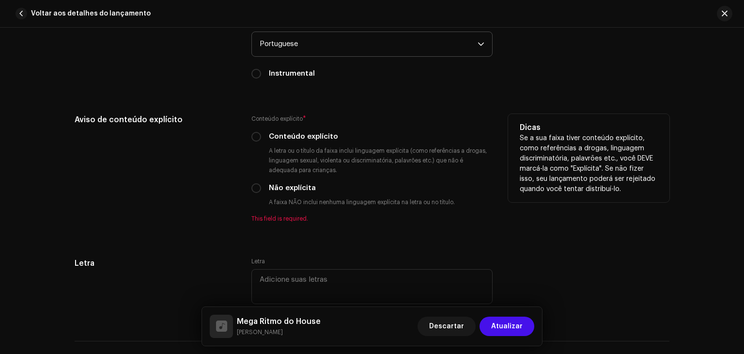
click at [326, 146] on div "Conteúdo explícito * Conteúdo explícito A letra ou o título da faixa inclui lin…" at bounding box center [372, 168] width 241 height 109
click at [271, 137] on label "Conteúdo explícito" at bounding box center [303, 136] width 69 height 11
click at [261, 137] on input "Conteúdo explícito" at bounding box center [257, 137] width 10 height 10
radio input "true"
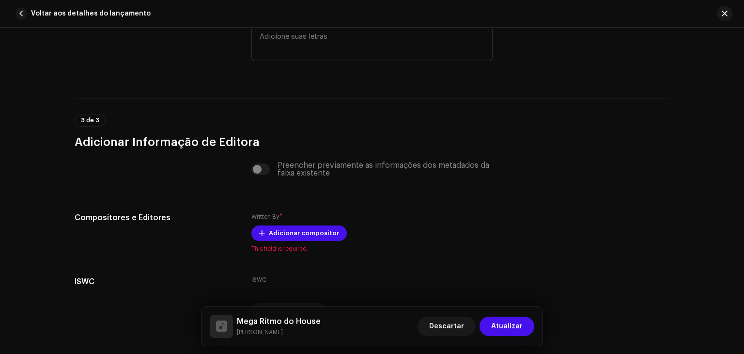
scroll to position [1954, 0]
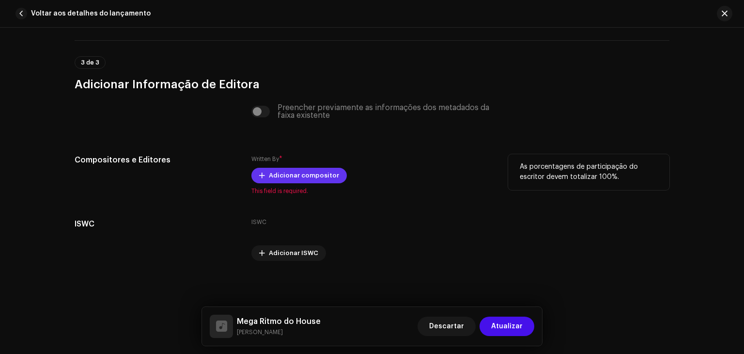
click at [320, 177] on span "Adicionar compositor" at bounding box center [304, 175] width 70 height 19
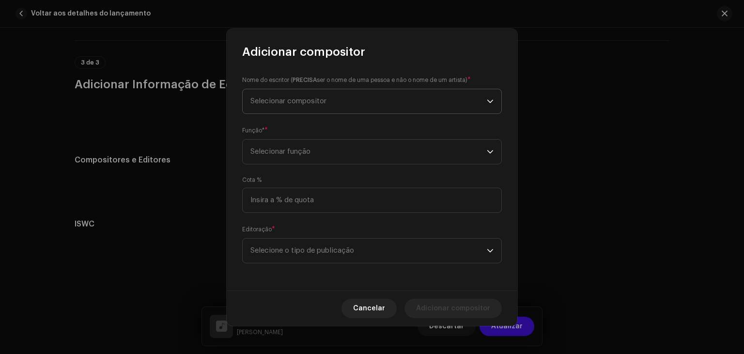
click at [399, 109] on span "Selecionar compositor" at bounding box center [369, 101] width 237 height 24
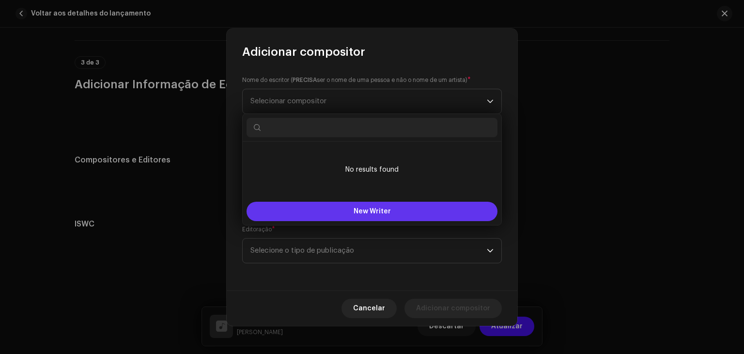
click at [395, 214] on button "New Writer" at bounding box center [372, 211] width 251 height 19
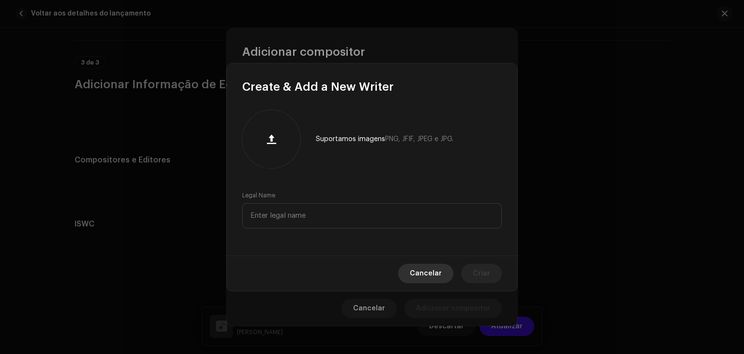
click at [427, 265] on span "Cancelar" at bounding box center [426, 273] width 32 height 19
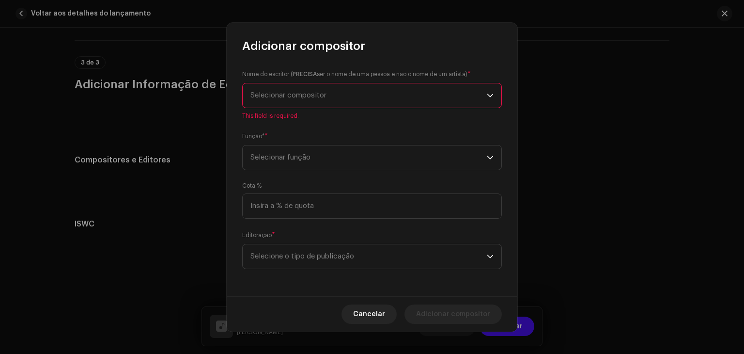
click at [350, 101] on span "Selecionar compositor" at bounding box center [369, 95] width 237 height 24
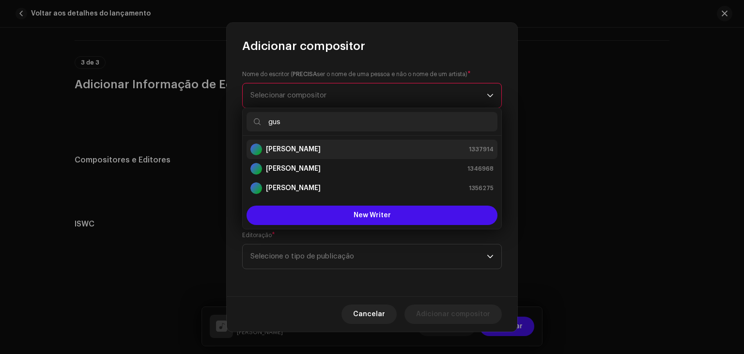
type input "gus"
click at [336, 152] on div "[PERSON_NAME] 1337914" at bounding box center [372, 149] width 243 height 12
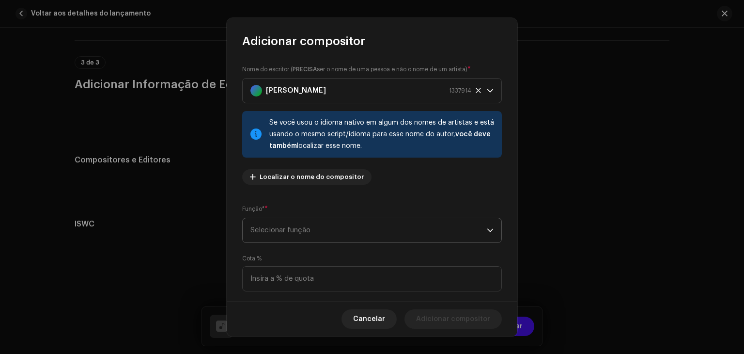
click at [446, 221] on span "Selecionar função" at bounding box center [369, 230] width 237 height 24
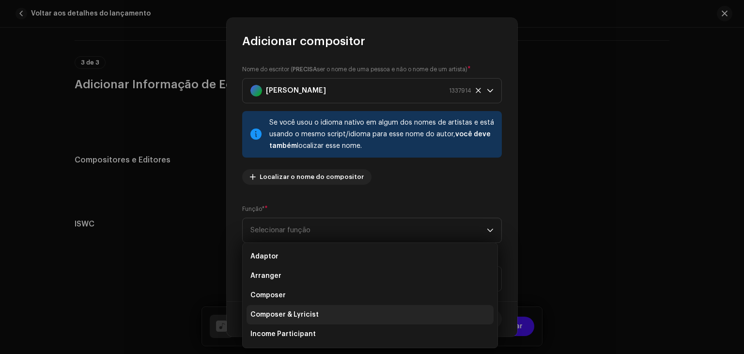
click at [335, 311] on li "Composer & Lyricist" at bounding box center [370, 314] width 247 height 19
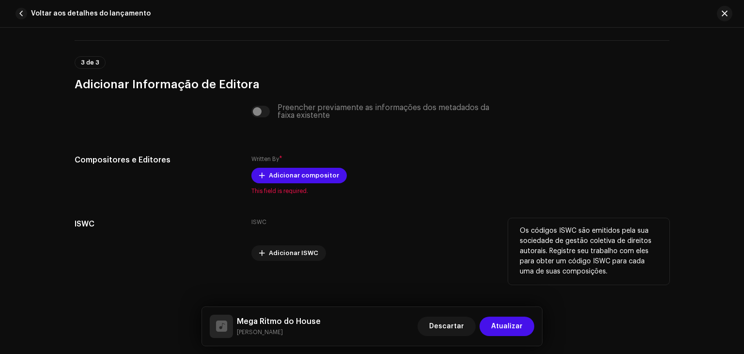
drag, startPoint x: 518, startPoint y: 224, endPoint x: 514, endPoint y: 239, distance: 14.9
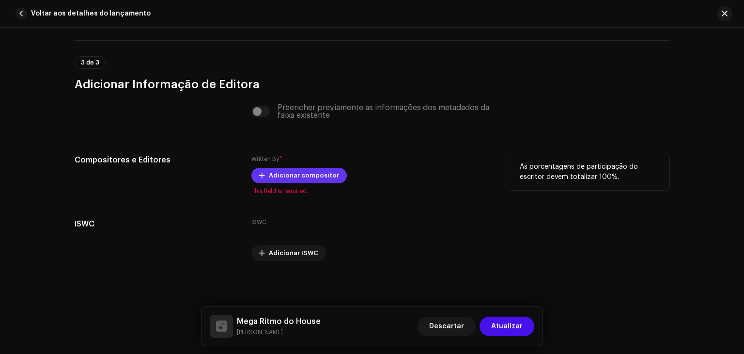
click at [282, 172] on span "Adicionar compositor" at bounding box center [304, 175] width 70 height 19
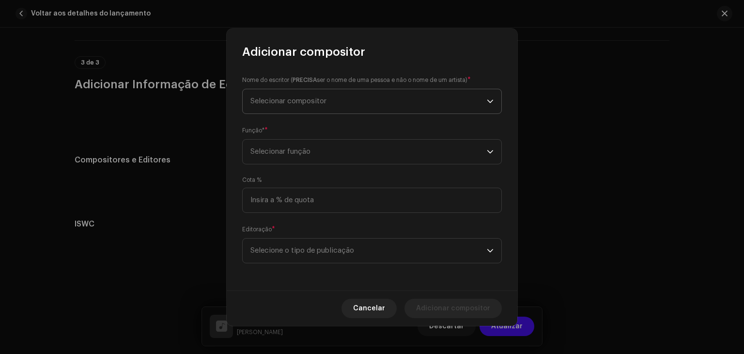
click at [348, 103] on span "Selecionar compositor" at bounding box center [369, 101] width 237 height 24
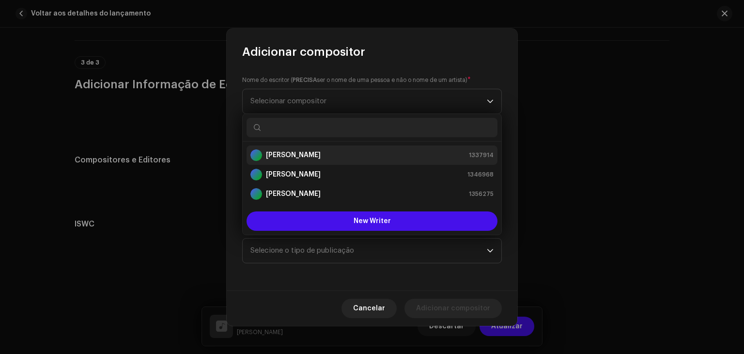
click at [340, 157] on div "[PERSON_NAME] 1337914" at bounding box center [372, 155] width 243 height 12
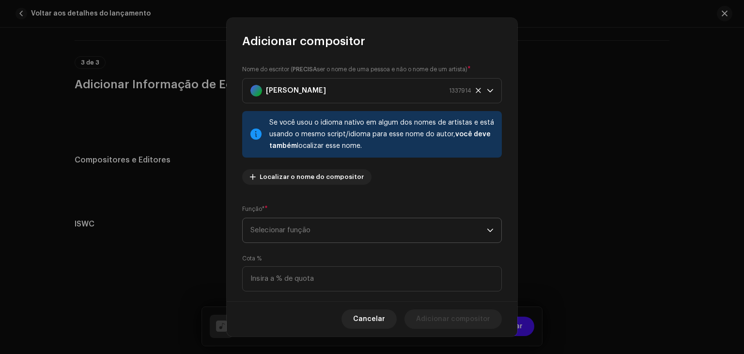
click at [459, 224] on span "Selecionar função" at bounding box center [369, 230] width 237 height 24
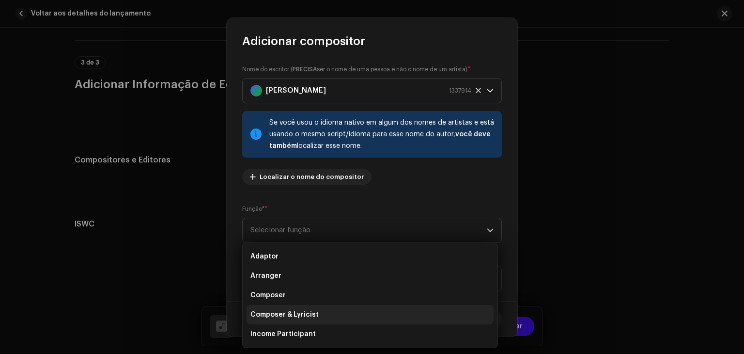
click at [334, 315] on li "Composer & Lyricist" at bounding box center [370, 314] width 247 height 19
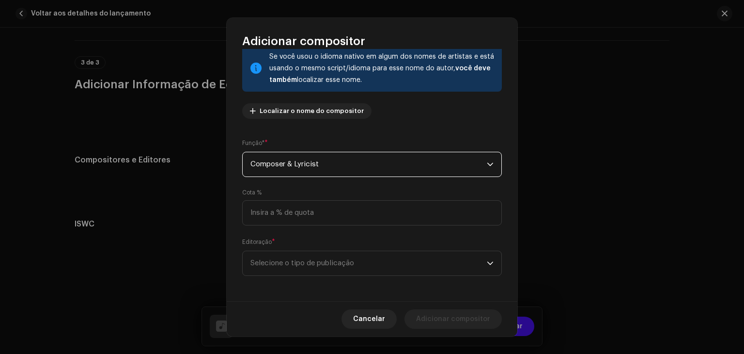
scroll to position [68, 0]
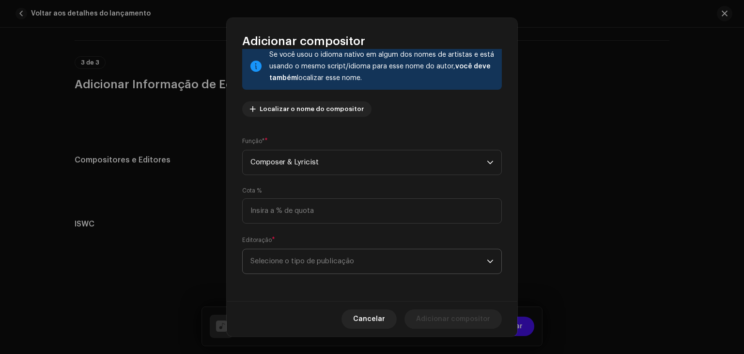
click at [471, 264] on span "Selecione o tipo de publicação" at bounding box center [369, 261] width 237 height 24
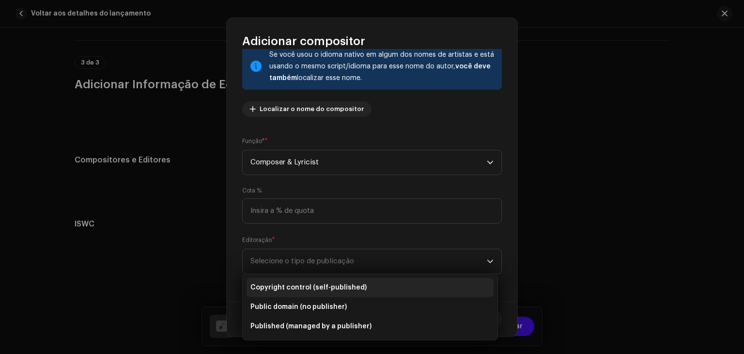
click at [352, 284] on span "Copyright control (self-published)" at bounding box center [309, 288] width 116 height 10
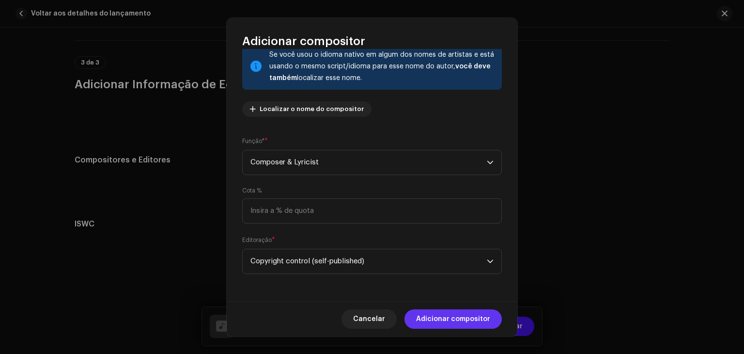
click at [475, 323] on span "Adicionar compositor" at bounding box center [453, 318] width 74 height 19
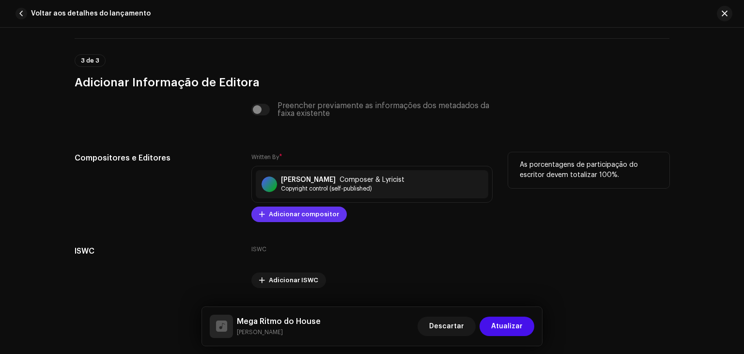
click at [309, 212] on span "Adicionar compositor" at bounding box center [304, 214] width 70 height 19
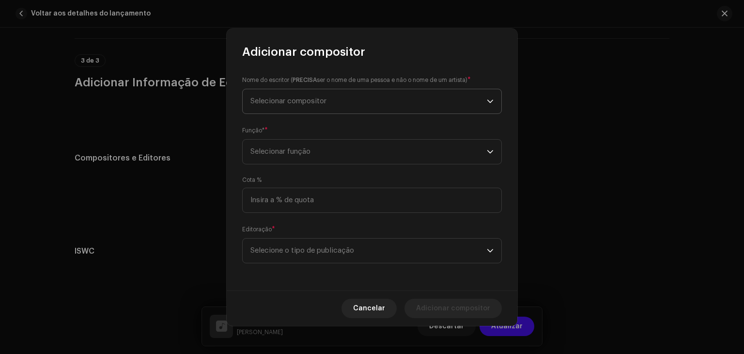
click at [399, 101] on span "Selecionar compositor" at bounding box center [369, 101] width 237 height 24
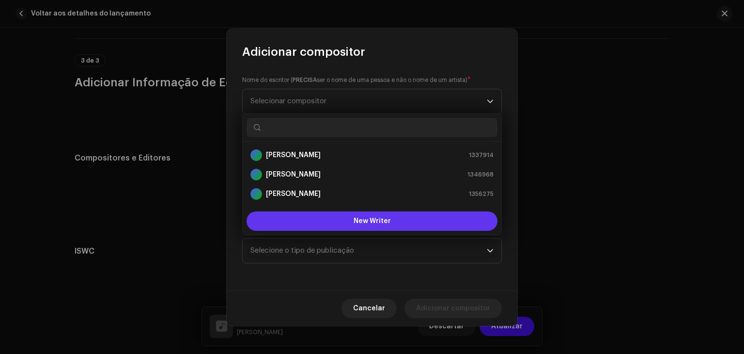
click at [367, 218] on span "New Writer" at bounding box center [372, 221] width 37 height 7
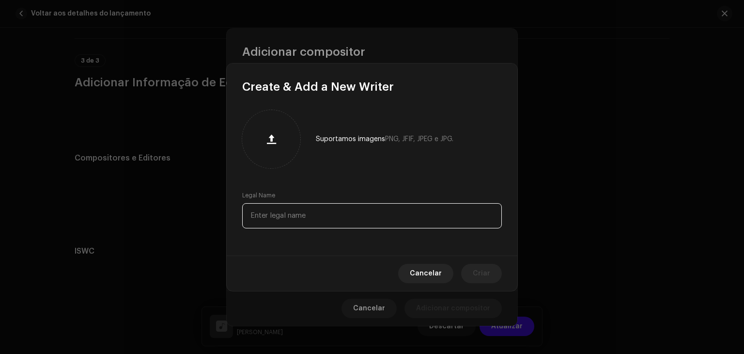
click at [389, 213] on input "text" at bounding box center [372, 215] width 260 height 25
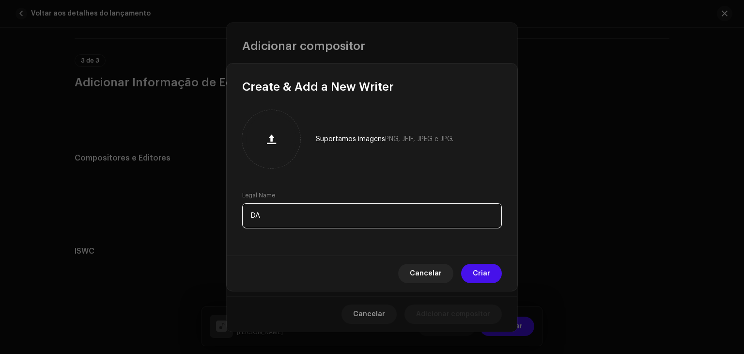
type input "D"
type input "[PERSON_NAME]"
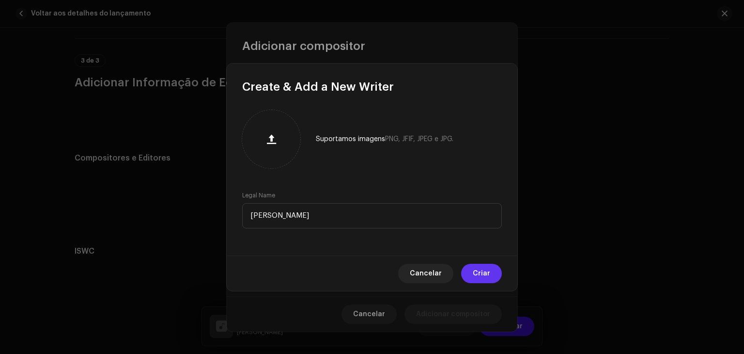
click at [489, 276] on span "Criar" at bounding box center [481, 273] width 17 height 19
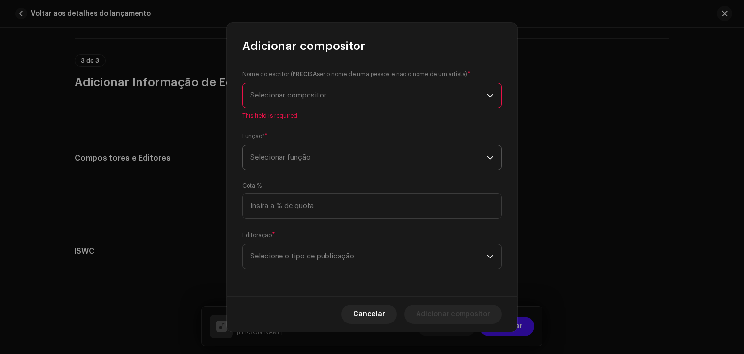
click at [408, 156] on span "Selecionar função" at bounding box center [369, 157] width 237 height 24
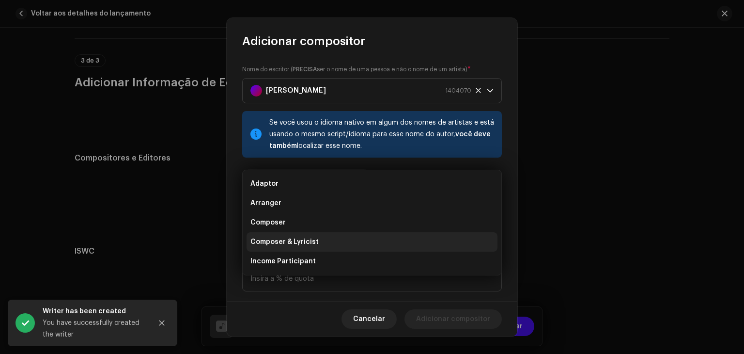
click at [303, 239] on span "Composer & Lyricist" at bounding box center [285, 242] width 68 height 10
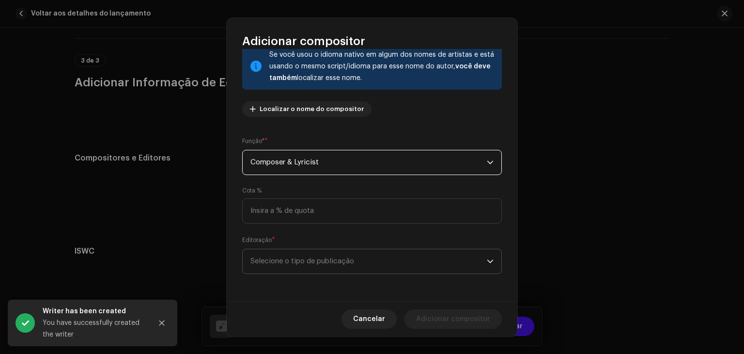
click at [396, 262] on span "Selecione o tipo de publicação" at bounding box center [369, 261] width 237 height 24
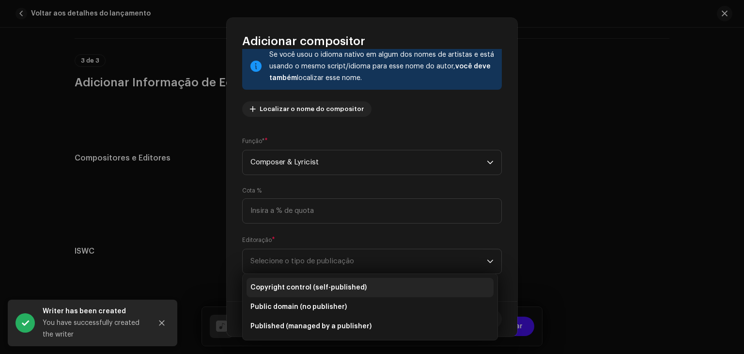
click at [300, 286] on span "Copyright control (self-published)" at bounding box center [309, 288] width 116 height 10
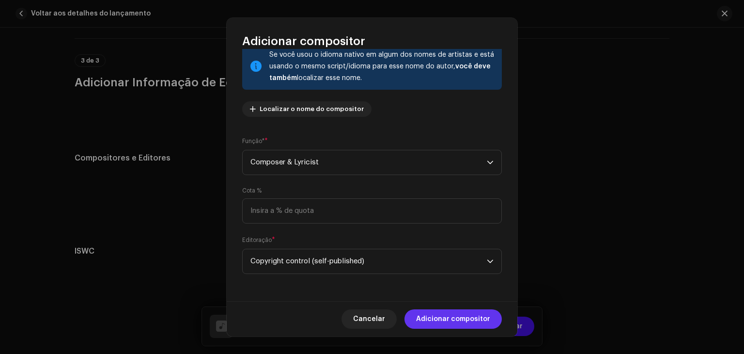
click at [487, 316] on span "Adicionar compositor" at bounding box center [453, 318] width 74 height 19
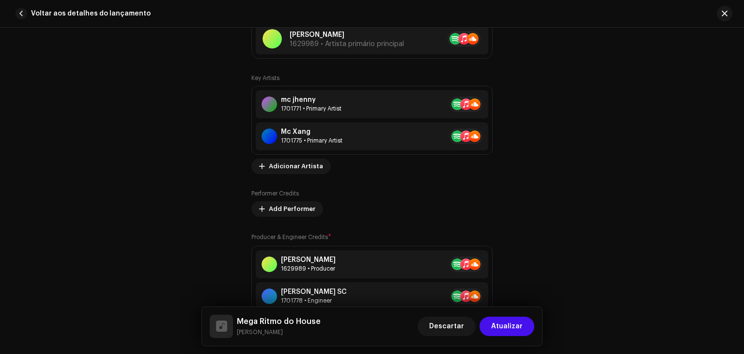
scroll to position [634, 0]
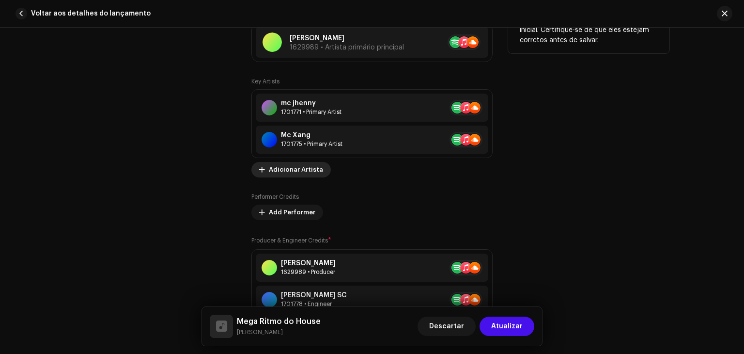
click at [276, 166] on span "Adicionar Artista" at bounding box center [296, 169] width 54 height 19
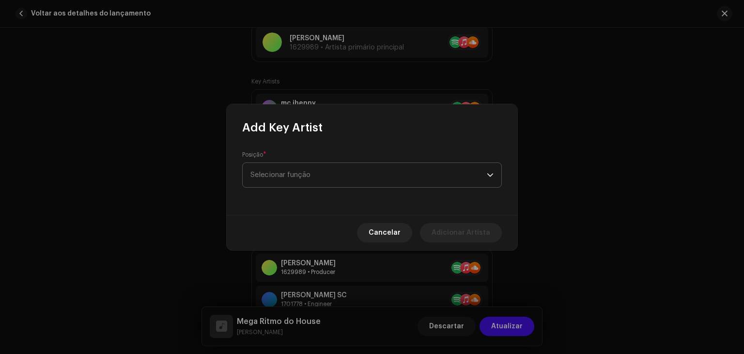
click at [291, 176] on span "Selecionar função" at bounding box center [369, 175] width 237 height 24
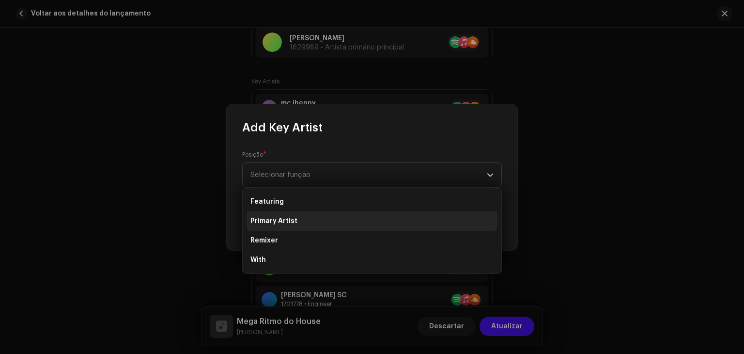
click at [282, 221] on span "Primary Artist" at bounding box center [274, 221] width 47 height 10
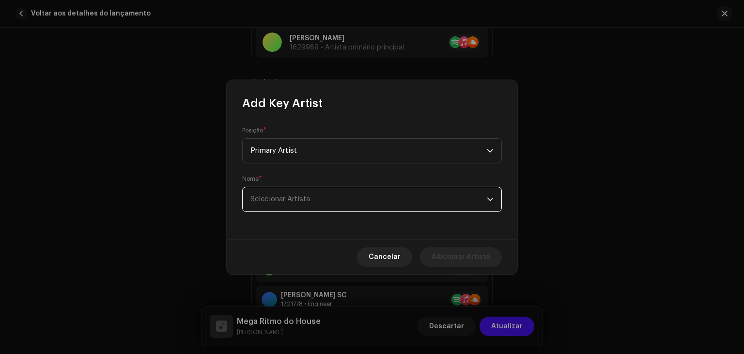
click at [322, 200] on span "Selecionar Artista" at bounding box center [369, 199] width 237 height 24
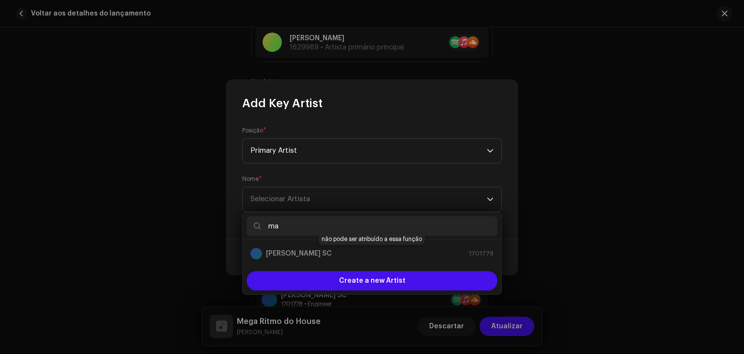
type input "ma"
click at [315, 255] on div "[PERSON_NAME] SC 1701778" at bounding box center [372, 254] width 243 height 12
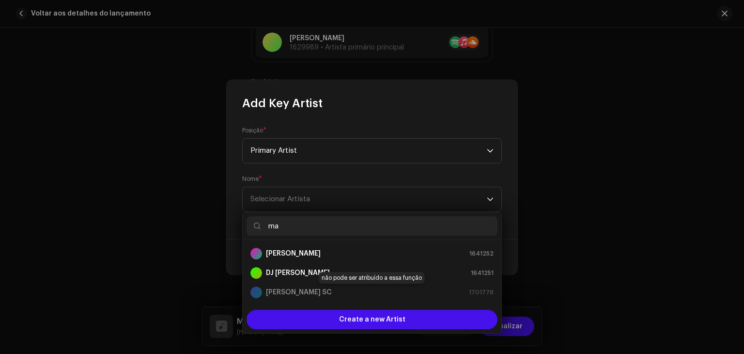
click at [306, 291] on div "[PERSON_NAME] SC 1701778" at bounding box center [372, 292] width 243 height 12
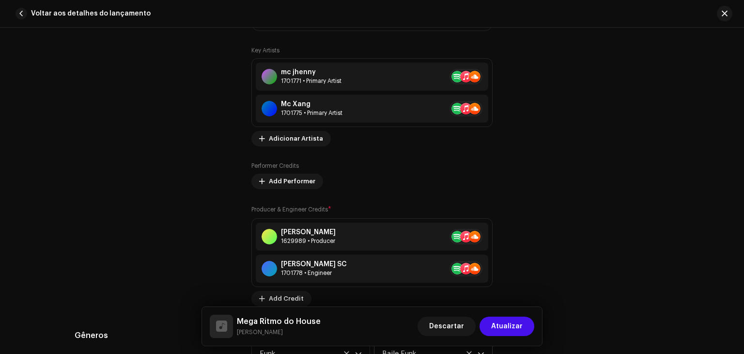
scroll to position [670, 0]
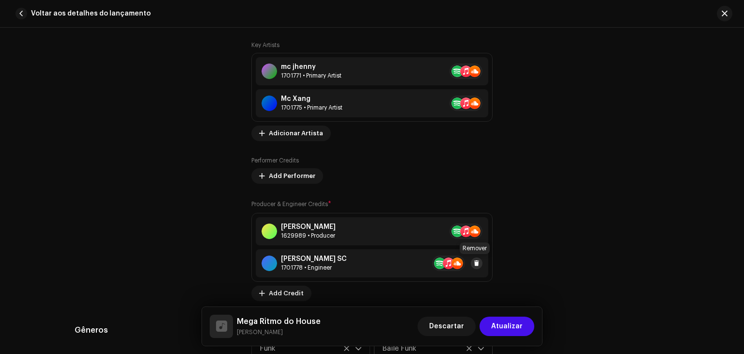
click at [475, 262] on span at bounding box center [477, 263] width 6 height 8
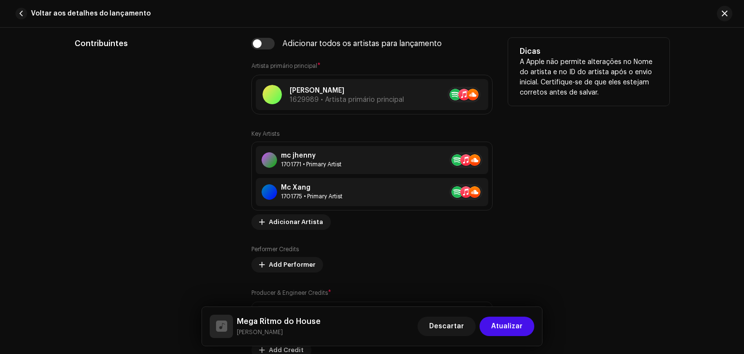
scroll to position [574, 0]
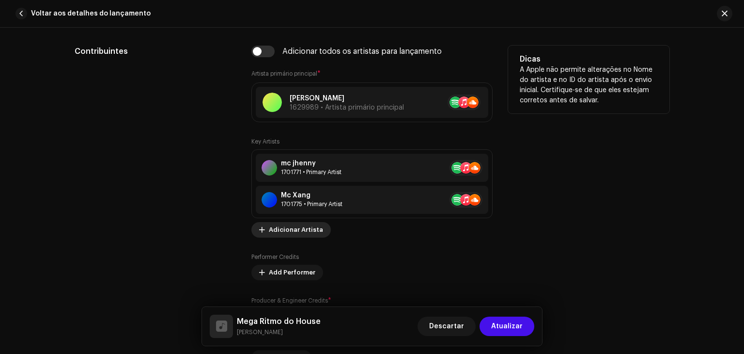
click at [296, 234] on span "Adicionar Artista" at bounding box center [296, 229] width 54 height 19
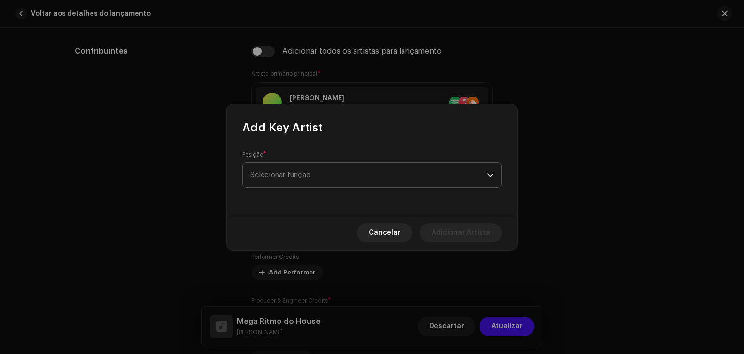
click at [327, 168] on span "Selecionar função" at bounding box center [369, 175] width 237 height 24
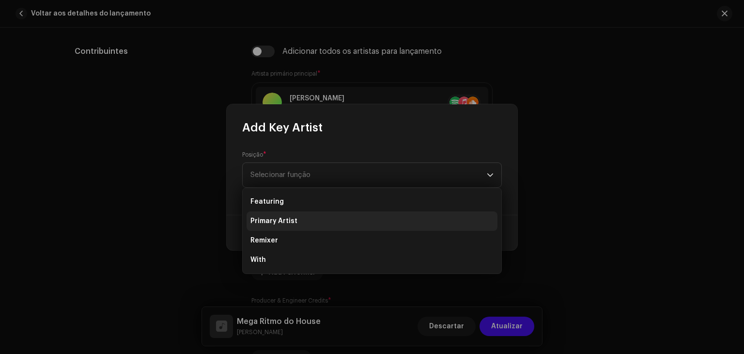
click at [284, 219] on span "Primary Artist" at bounding box center [274, 221] width 47 height 10
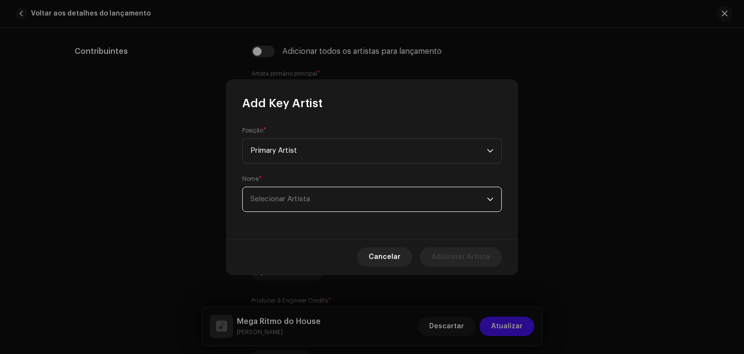
click at [284, 211] on span "Selecionar Artista" at bounding box center [369, 199] width 237 height 24
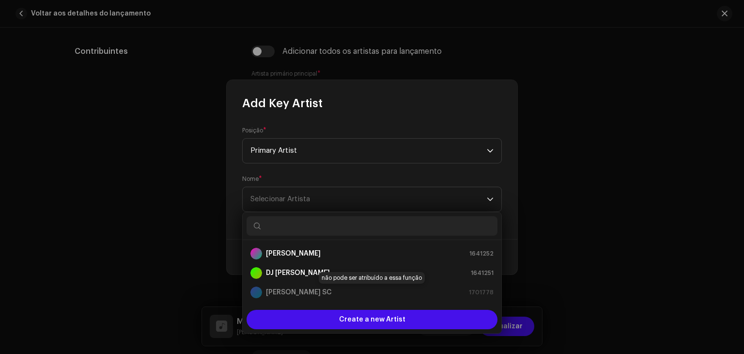
click at [275, 296] on div "[PERSON_NAME] SC 1701778" at bounding box center [372, 292] width 243 height 12
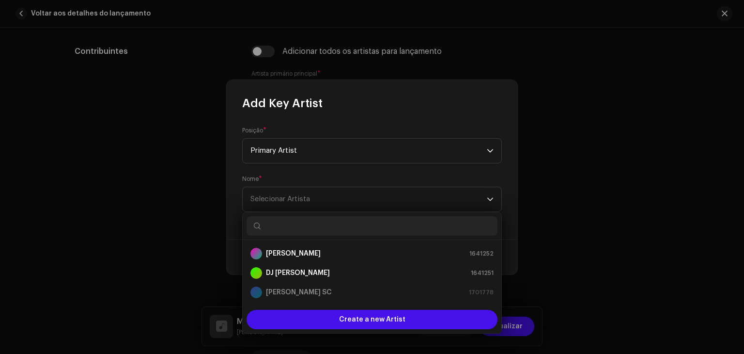
click at [275, 296] on div "[PERSON_NAME] SC 1701778" at bounding box center [372, 292] width 243 height 12
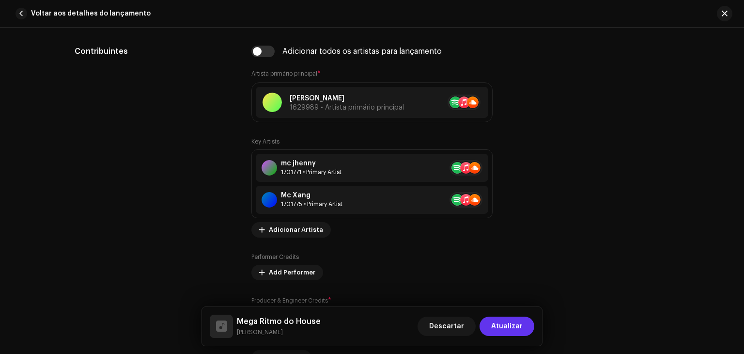
click at [516, 325] on span "Atualizar" at bounding box center [507, 325] width 32 height 19
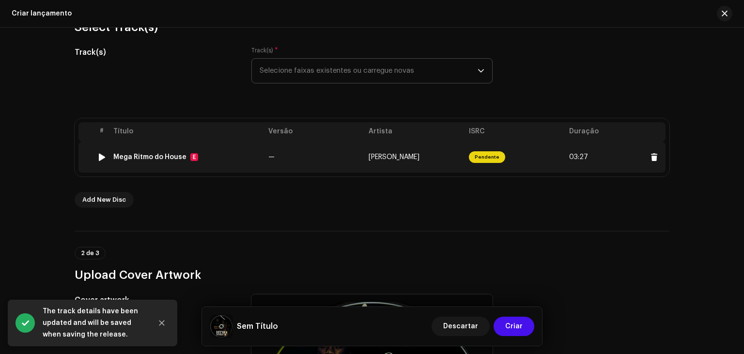
click at [477, 159] on span "Pendente" at bounding box center [487, 157] width 36 height 12
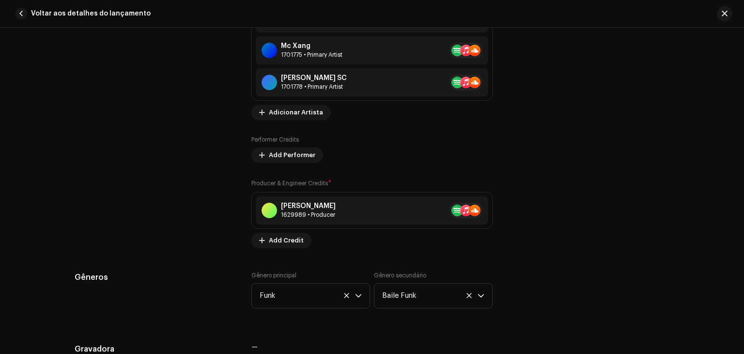
scroll to position [715, 0]
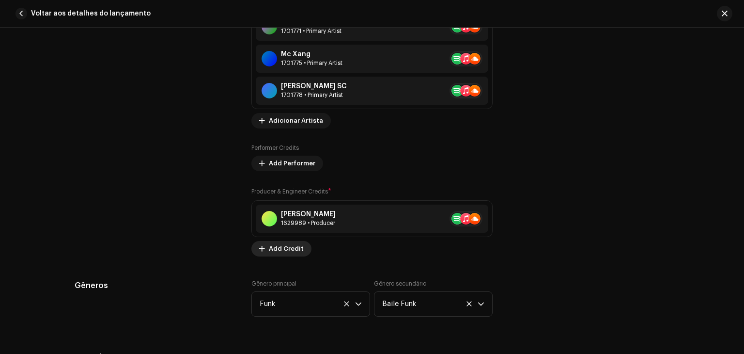
click at [283, 246] on span "Add Credit" at bounding box center [286, 248] width 35 height 19
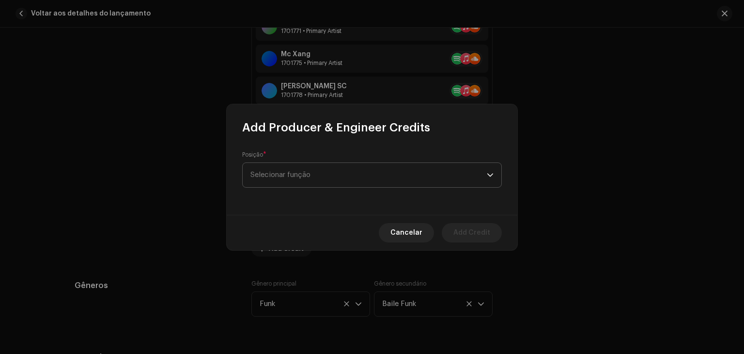
click at [369, 173] on span "Selecionar função" at bounding box center [369, 175] width 237 height 24
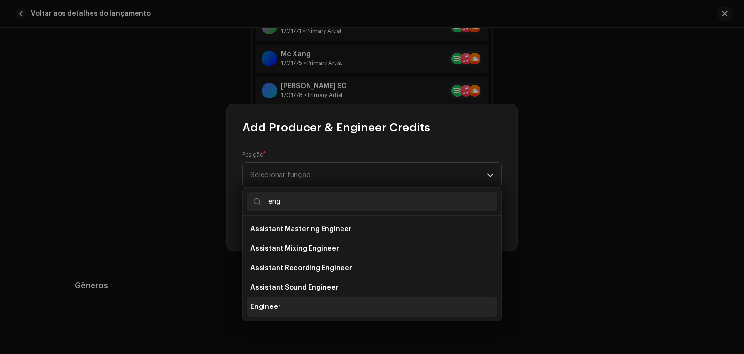
type input "eng"
click at [277, 307] on span "Engineer" at bounding box center [266, 307] width 31 height 10
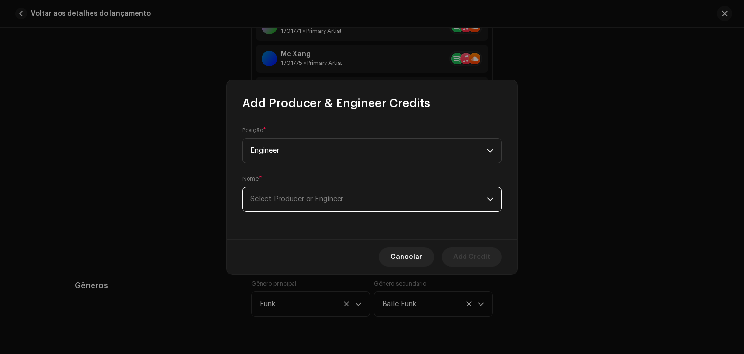
click at [397, 209] on span "Select Producer or Engineer" at bounding box center [369, 199] width 237 height 24
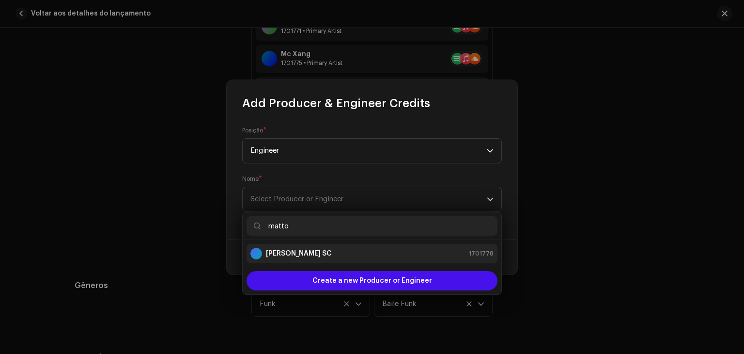
type input "matto"
click at [358, 251] on div "[PERSON_NAME] SC 1701778" at bounding box center [372, 254] width 243 height 12
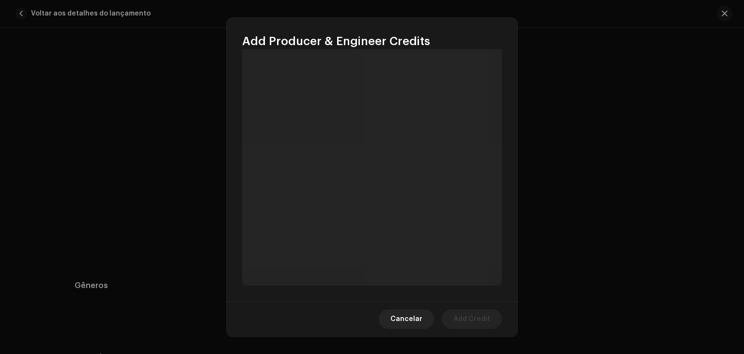
scroll to position [111, 0]
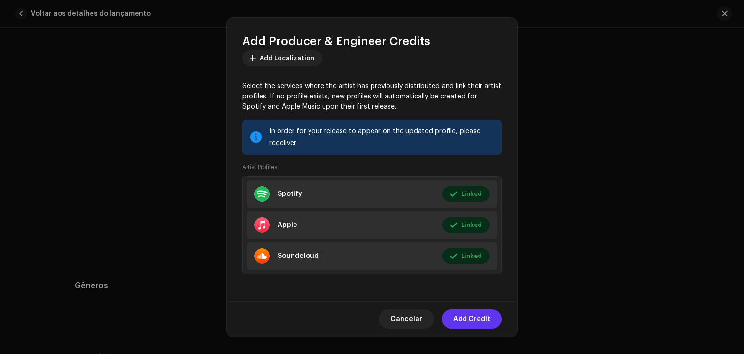
click at [483, 316] on span "Add Credit" at bounding box center [472, 318] width 37 height 19
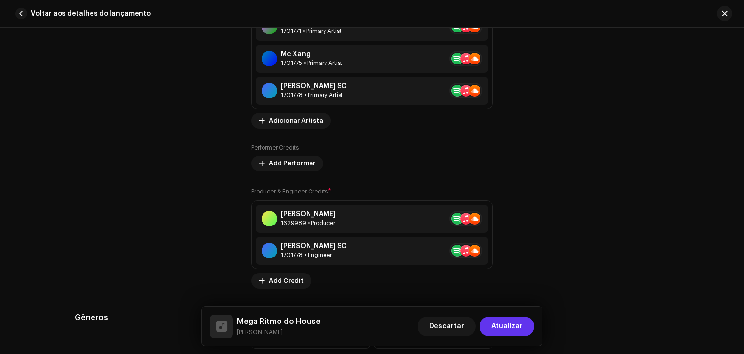
click at [498, 326] on span "Atualizar" at bounding box center [507, 325] width 32 height 19
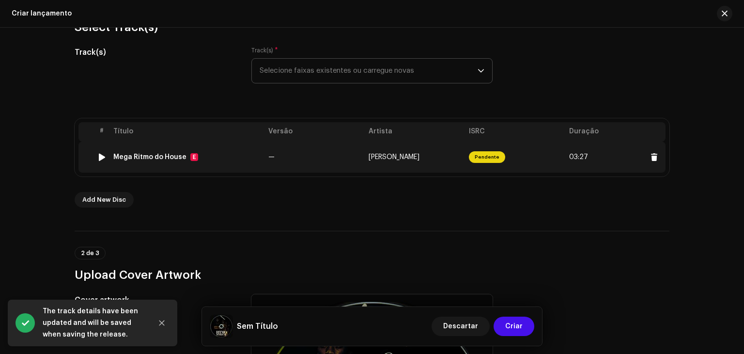
click at [485, 156] on span "Pendente" at bounding box center [487, 157] width 36 height 12
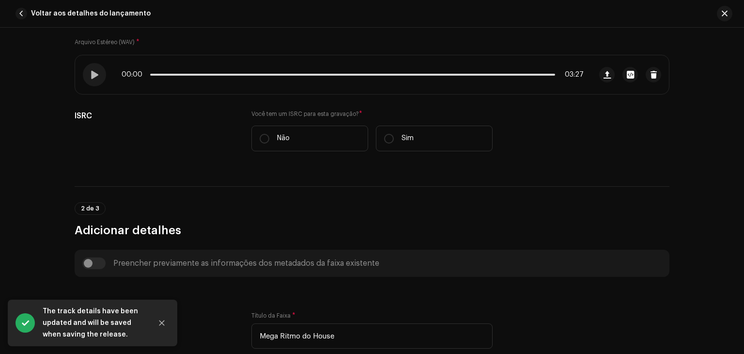
scroll to position [183, 0]
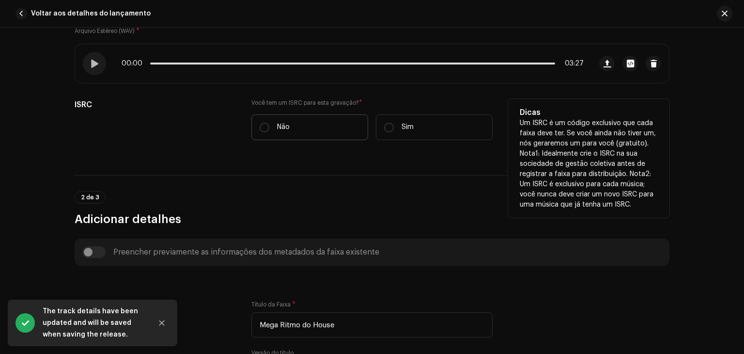
click at [284, 132] on label "Não" at bounding box center [310, 127] width 117 height 26
click at [269, 132] on input "Não" at bounding box center [265, 128] width 10 height 10
radio input "true"
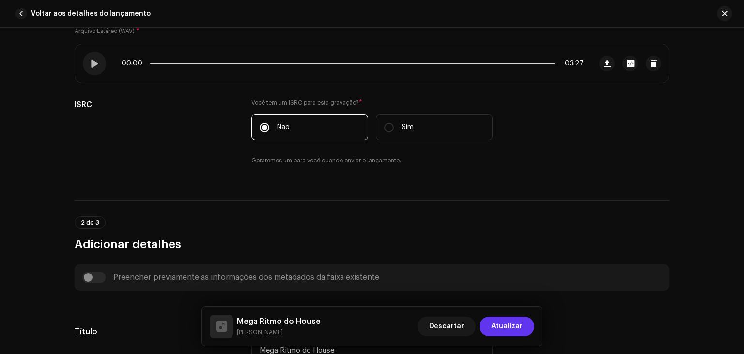
click at [508, 329] on span "Atualizar" at bounding box center [507, 325] width 32 height 19
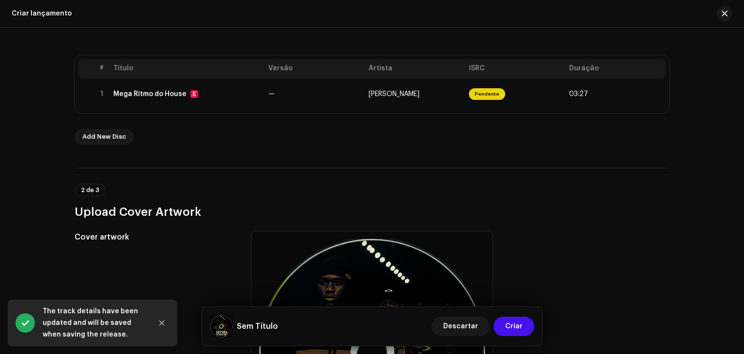
scroll to position [174, 0]
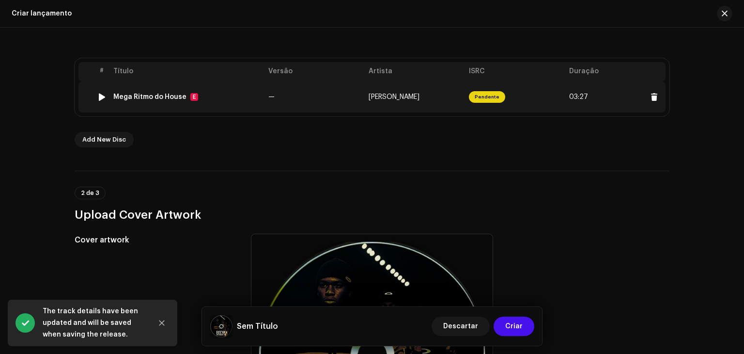
click at [510, 98] on td "Pendente" at bounding box center [515, 96] width 100 height 31
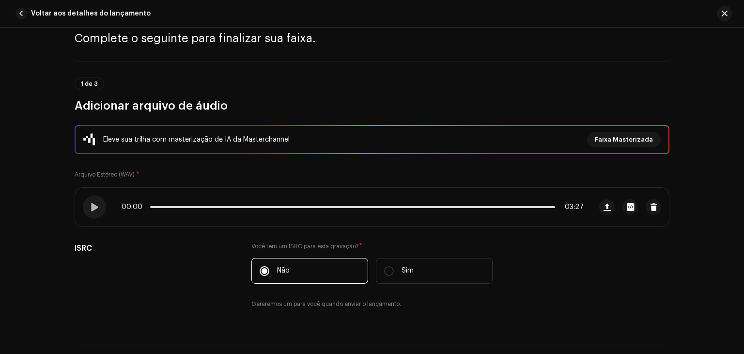
scroll to position [0, 0]
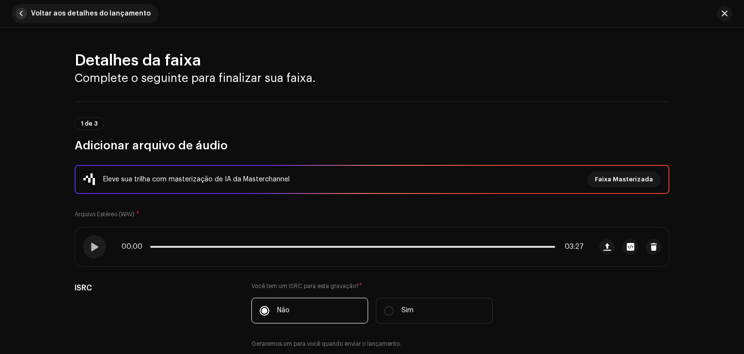
click at [23, 8] on span "button" at bounding box center [22, 14] width 12 height 12
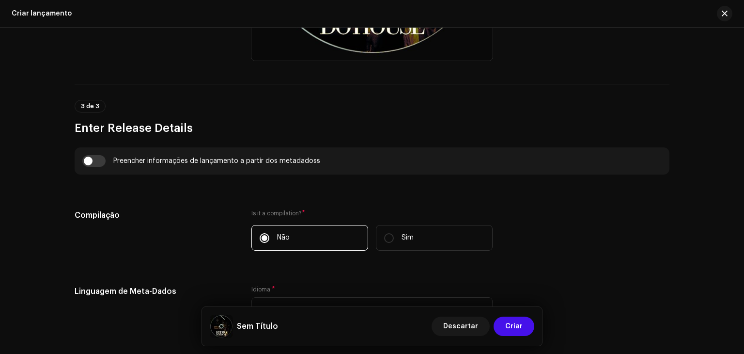
scroll to position [641, 0]
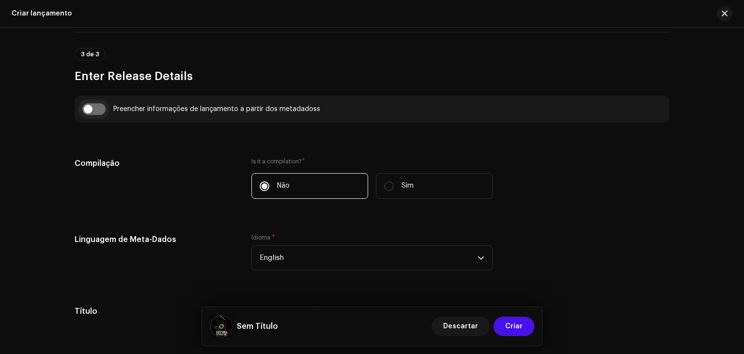
click at [99, 109] on input "checkbox" at bounding box center [93, 109] width 23 height 12
checkbox input "true"
type input "Mega Ritmo do House"
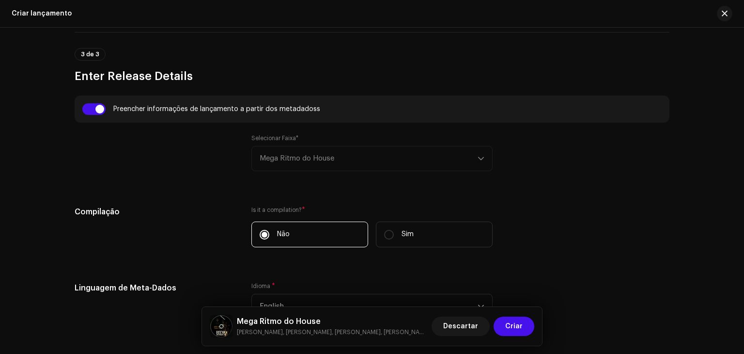
click at [304, 152] on div "Selecionar Faixa* Mega Ritmo do House" at bounding box center [372, 152] width 241 height 37
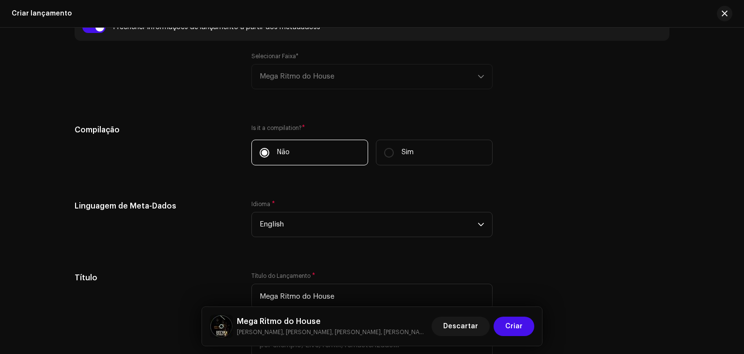
scroll to position [739, 0]
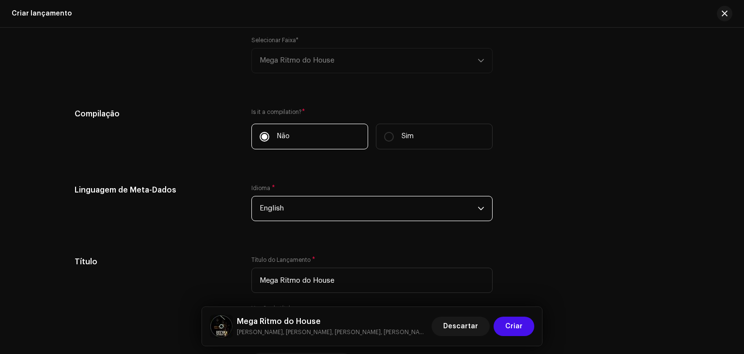
click at [429, 206] on span "English" at bounding box center [369, 208] width 218 height 24
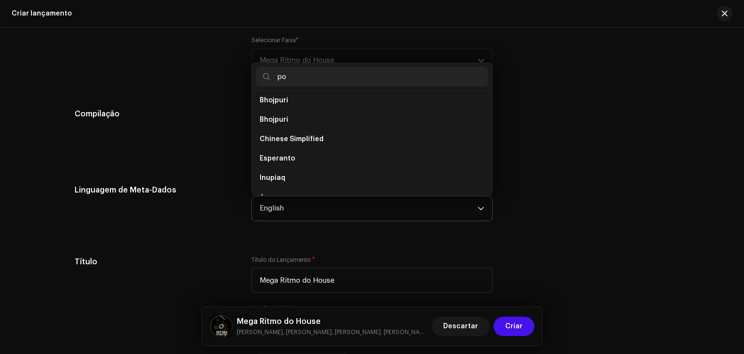
scroll to position [0, 0]
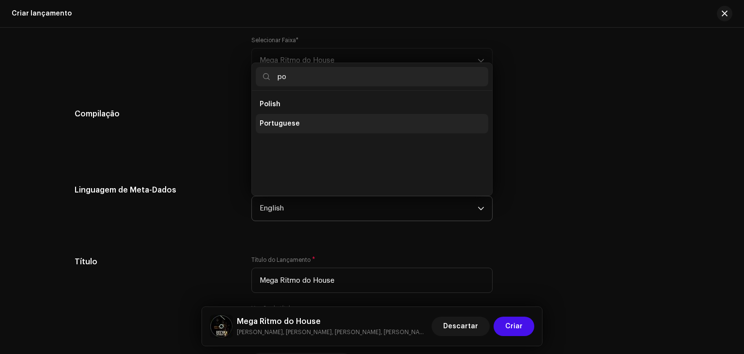
type input "po"
click at [310, 127] on li "Portuguese" at bounding box center [372, 123] width 233 height 19
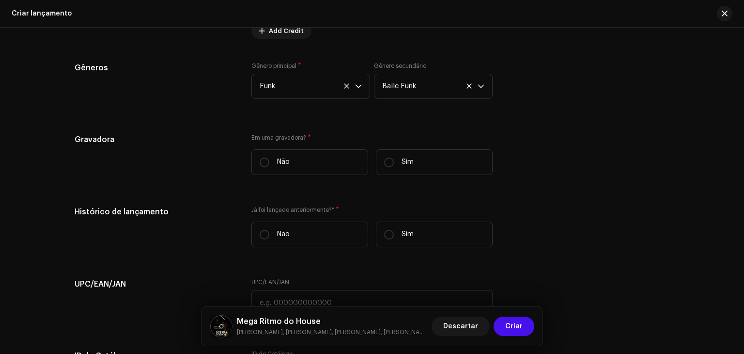
scroll to position [1612, 0]
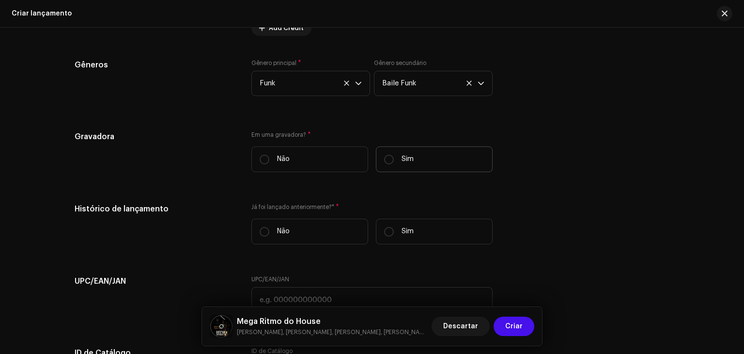
click at [434, 164] on label "Sim" at bounding box center [434, 159] width 117 height 26
click at [394, 164] on input "Sim" at bounding box center [389, 160] width 10 height 10
radio input "true"
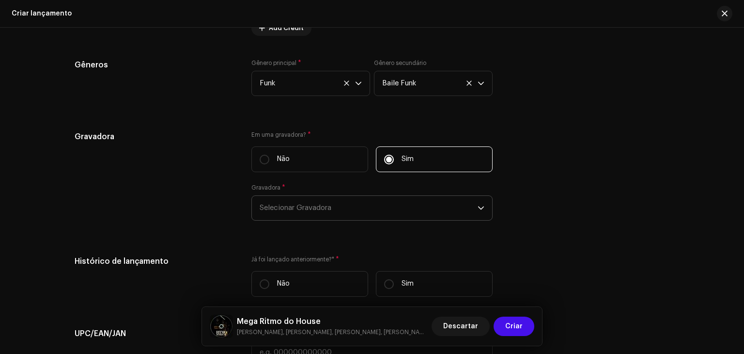
click at [365, 203] on span "Selecionar Gravadora" at bounding box center [369, 208] width 218 height 24
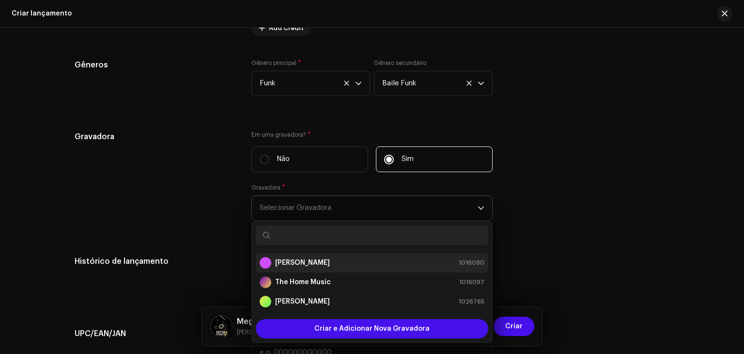
click at [320, 269] on div "[PERSON_NAME] 1016090" at bounding box center [372, 263] width 225 height 12
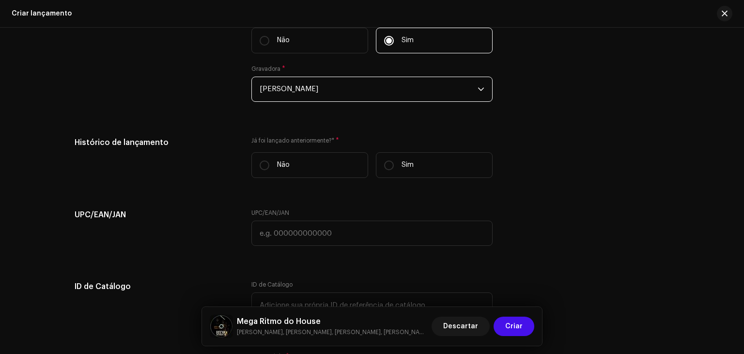
scroll to position [1725, 0]
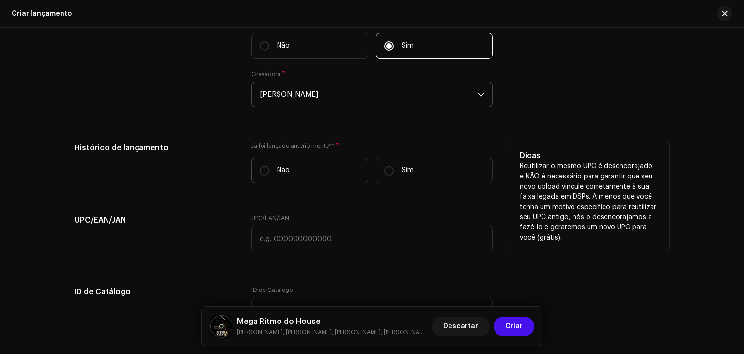
click at [291, 162] on label "Não" at bounding box center [310, 171] width 117 height 26
click at [269, 166] on input "Não" at bounding box center [265, 171] width 10 height 10
radio input "true"
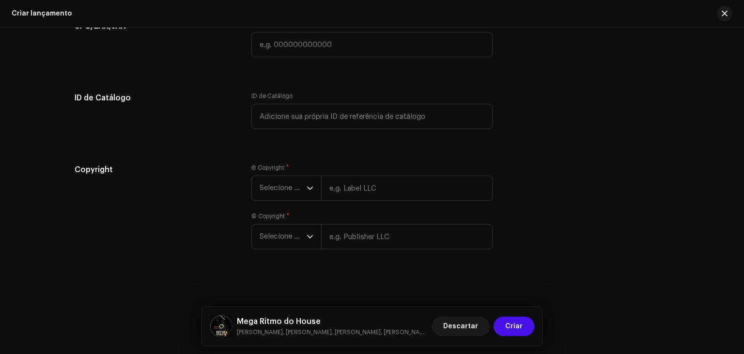
scroll to position [1921, 0]
click at [294, 187] on span "Selecione o ano" at bounding box center [283, 188] width 47 height 24
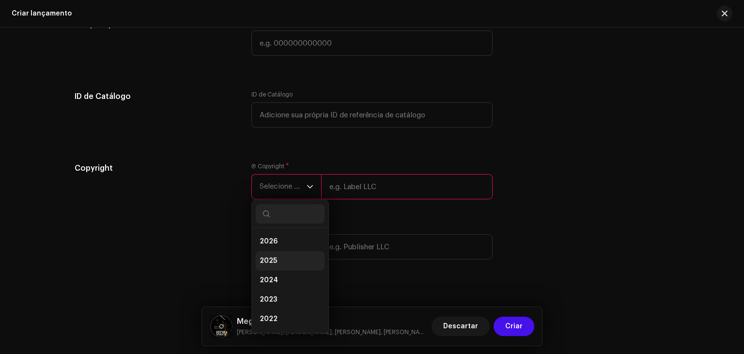
click at [280, 259] on li "2025" at bounding box center [290, 260] width 69 height 19
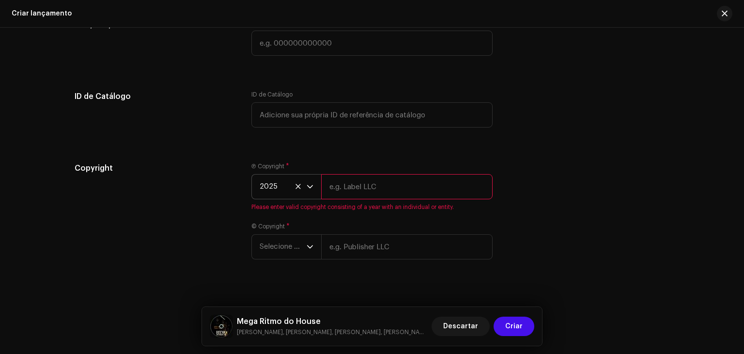
click at [349, 190] on input "text" at bounding box center [407, 186] width 172 height 25
type input "The Home Music"
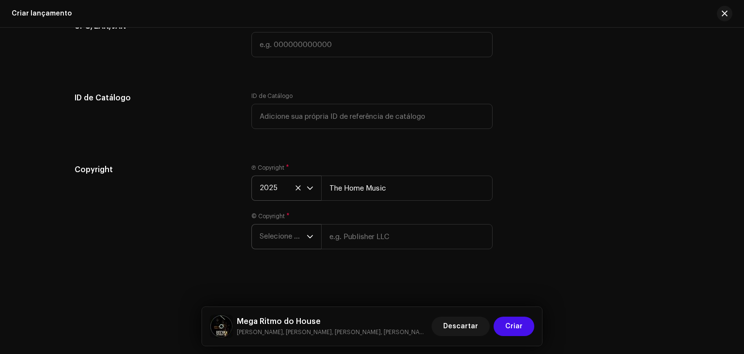
click at [284, 246] on span "Selecione o ano" at bounding box center [283, 236] width 47 height 24
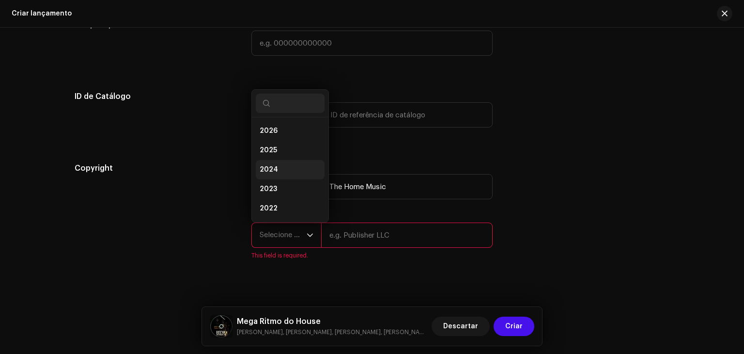
scroll to position [16, 0]
click at [277, 140] on li "2025" at bounding box center [290, 134] width 69 height 19
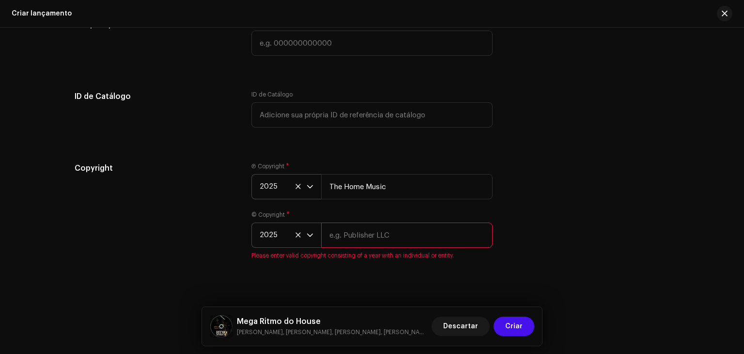
click at [354, 235] on input "text" at bounding box center [407, 234] width 172 height 25
type input "The Home Music"
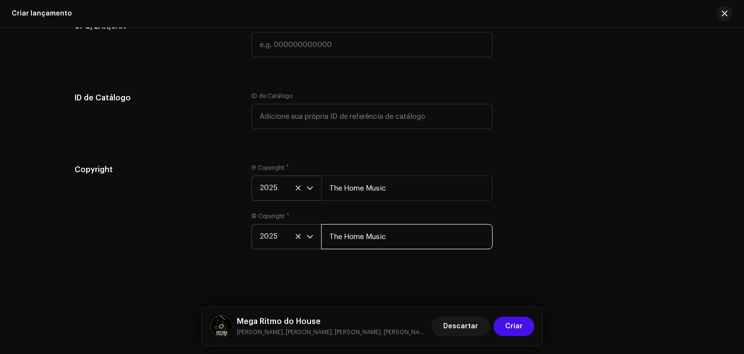
scroll to position [1923, 0]
click at [510, 329] on span "Criar" at bounding box center [514, 325] width 17 height 19
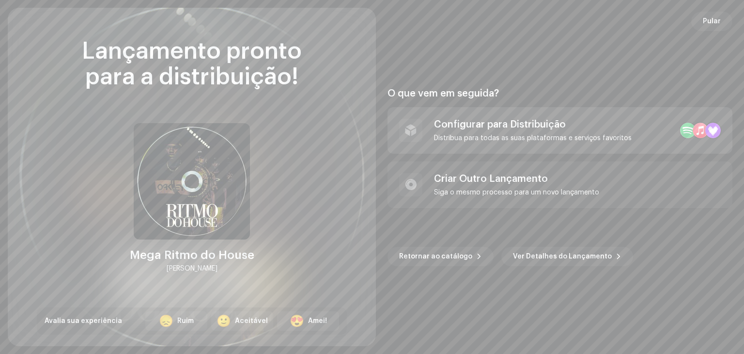
click at [490, 123] on div "Configurar para Distribuição" at bounding box center [533, 125] width 198 height 12
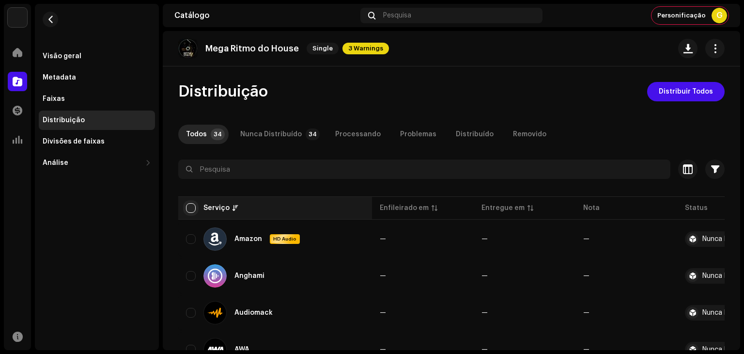
click at [190, 208] on input "checkbox" at bounding box center [191, 208] width 10 height 10
checkbox input "true"
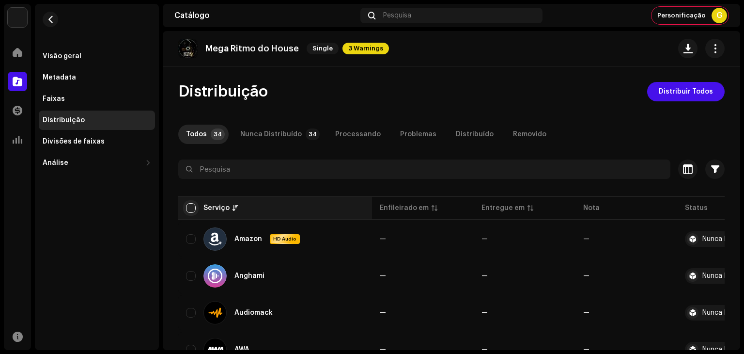
checkbox input "true"
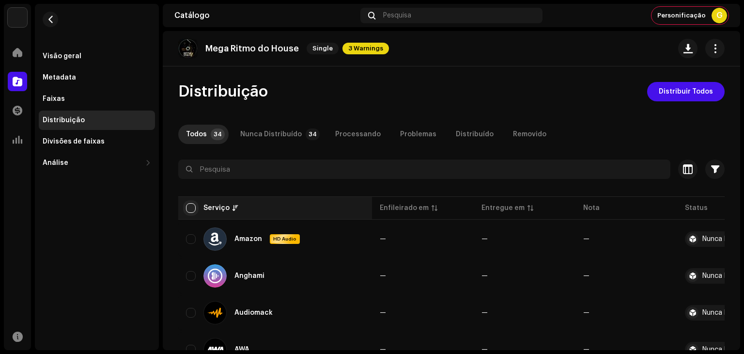
checkbox input "true"
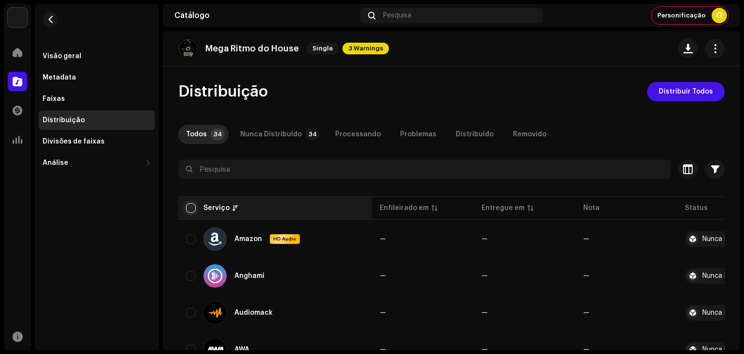
checkbox input "true"
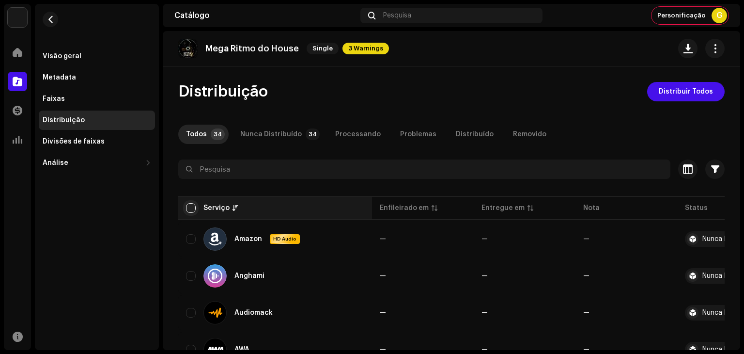
checkbox input "true"
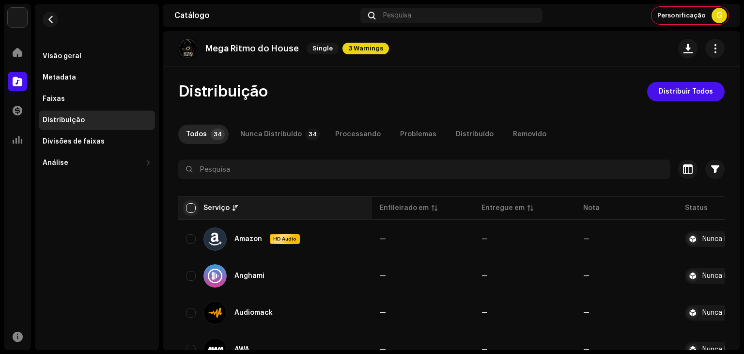
checkbox input "true"
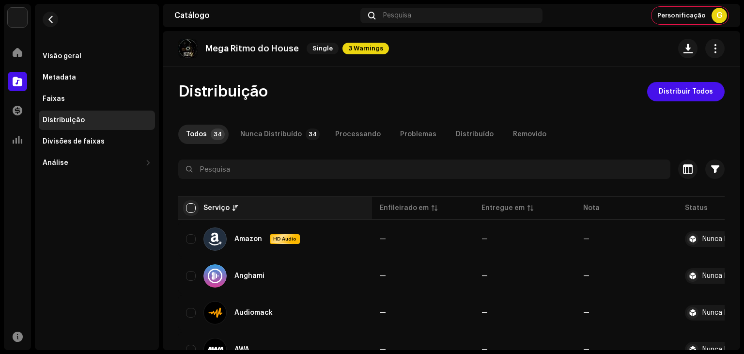
checkbox input "true"
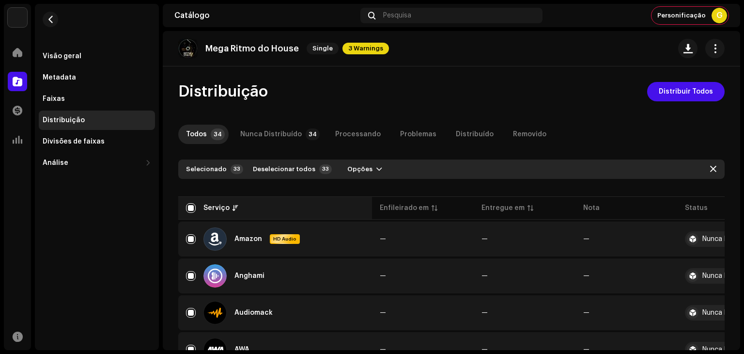
click at [230, 209] on div "Serviço" at bounding box center [221, 208] width 35 height 10
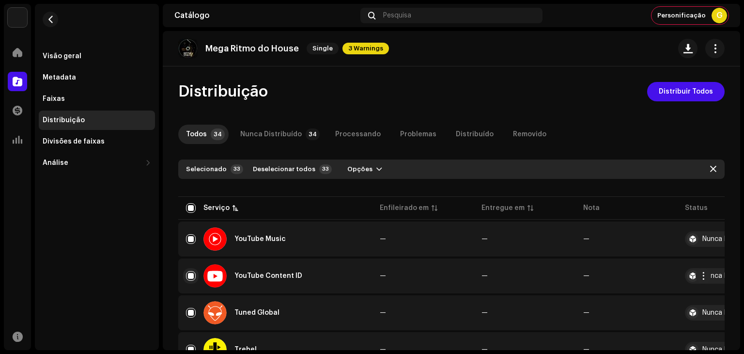
click at [188, 276] on input "Row Selected" at bounding box center [191, 276] width 10 height 10
checkbox input "false"
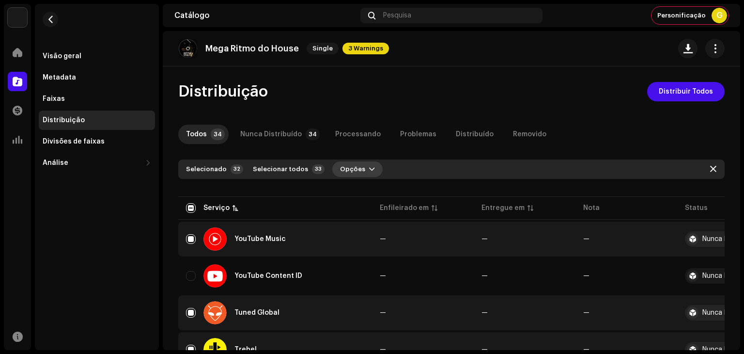
click at [369, 171] on span "button" at bounding box center [372, 169] width 6 height 8
click at [360, 189] on span "Distribuir" at bounding box center [348, 191] width 32 height 8
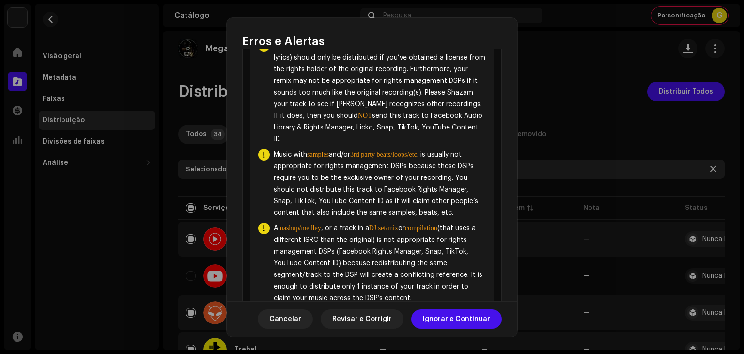
scroll to position [189, 0]
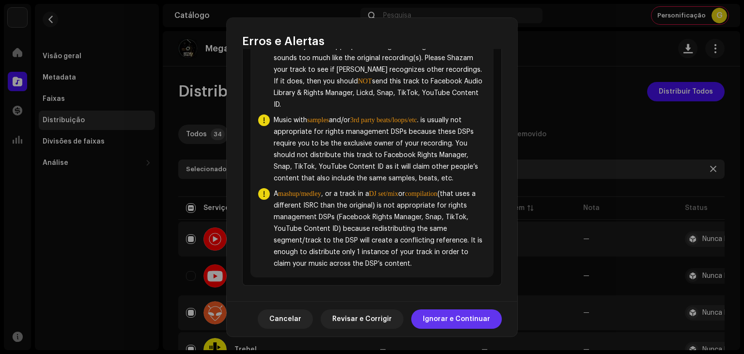
click at [461, 320] on span "Ignorar e Continuar" at bounding box center [456, 318] width 67 height 19
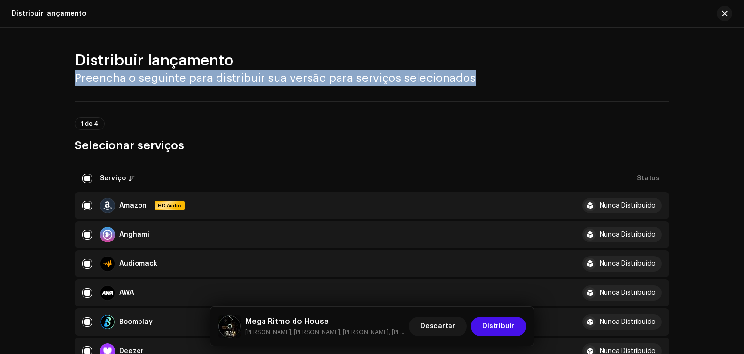
drag, startPoint x: 740, startPoint y: 54, endPoint x: 736, endPoint y: 70, distance: 16.0
click at [736, 70] on div "Distribuir lançamento Preencha o seguinte para distribuir sua versão para servi…" at bounding box center [372, 191] width 744 height 326
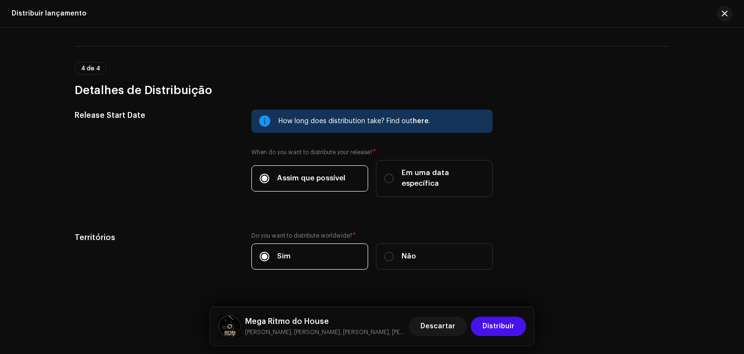
scroll to position [1587, 0]
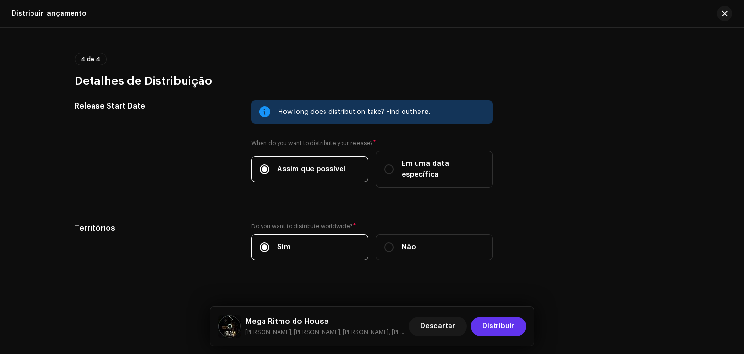
click at [502, 327] on span "Distribuir" at bounding box center [499, 325] width 32 height 19
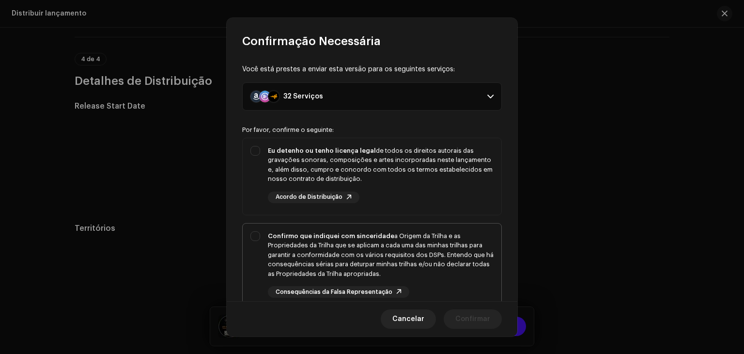
click at [438, 223] on div "Confirmo que indiquei com sinceridade a Origem da Trilha e as Propriedades da T…" at bounding box center [372, 264] width 259 height 82
checkbox input "true"
click at [433, 184] on div "Eu detenho ou tenho licença legal de todos os direitos autorais das gravações s…" at bounding box center [381, 174] width 226 height 57
checkbox input "true"
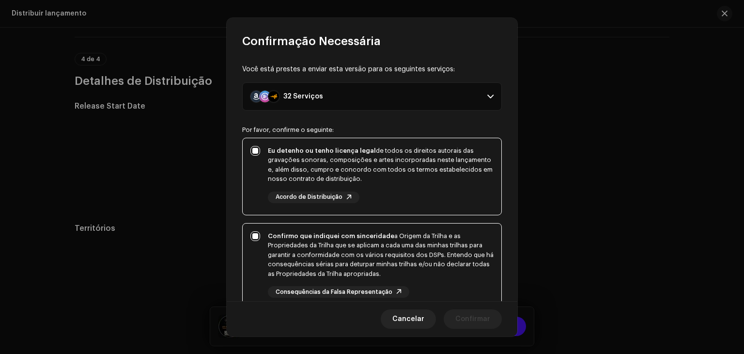
scroll to position [174, 0]
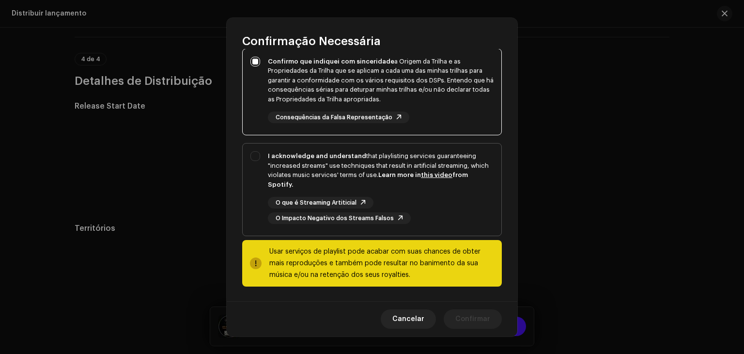
click at [422, 187] on div "I acknowledge and understand that playlisting services guaranteeing "increased …" at bounding box center [381, 170] width 226 height 38
checkbox input "true"
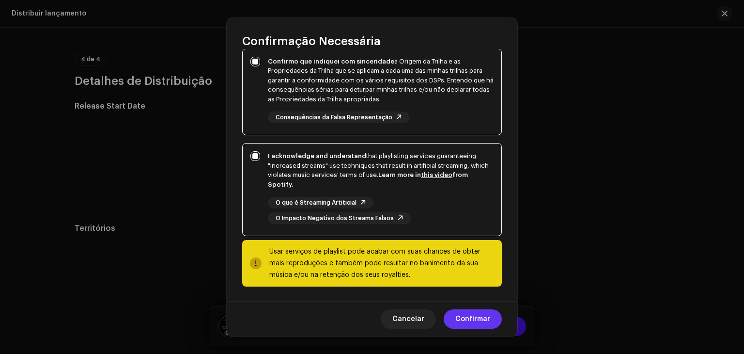
click at [485, 322] on span "Confirmar" at bounding box center [473, 318] width 35 height 19
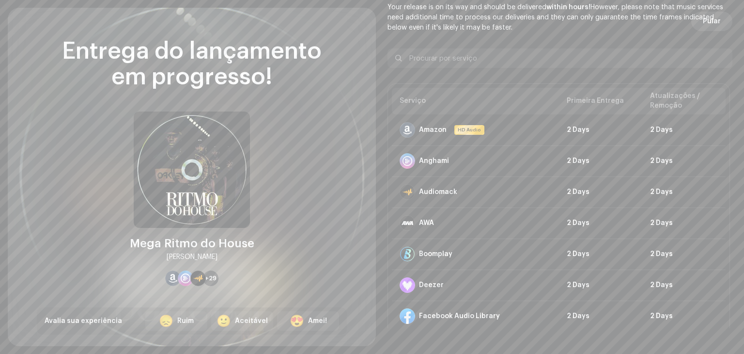
click at [708, 20] on span "Pular" at bounding box center [712, 21] width 18 height 19
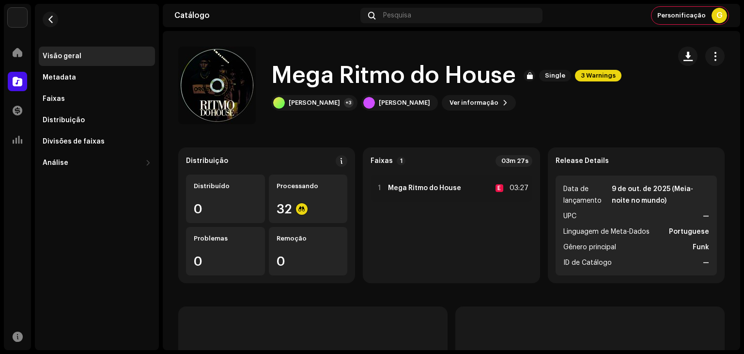
click at [708, 20] on div "Personificação G" at bounding box center [690, 15] width 77 height 17
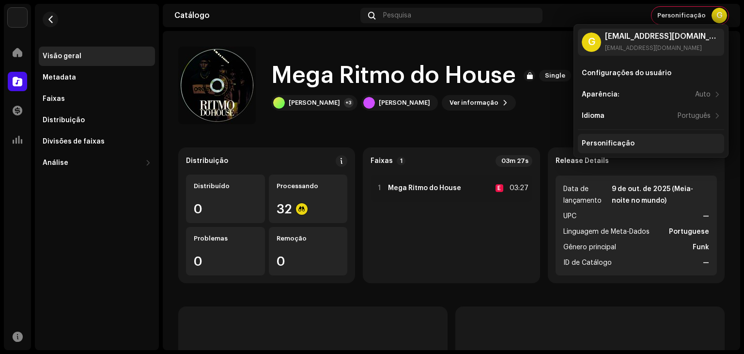
click at [603, 142] on div "Personificação" at bounding box center [608, 144] width 53 height 8
